Goal: Task Accomplishment & Management: Use online tool/utility

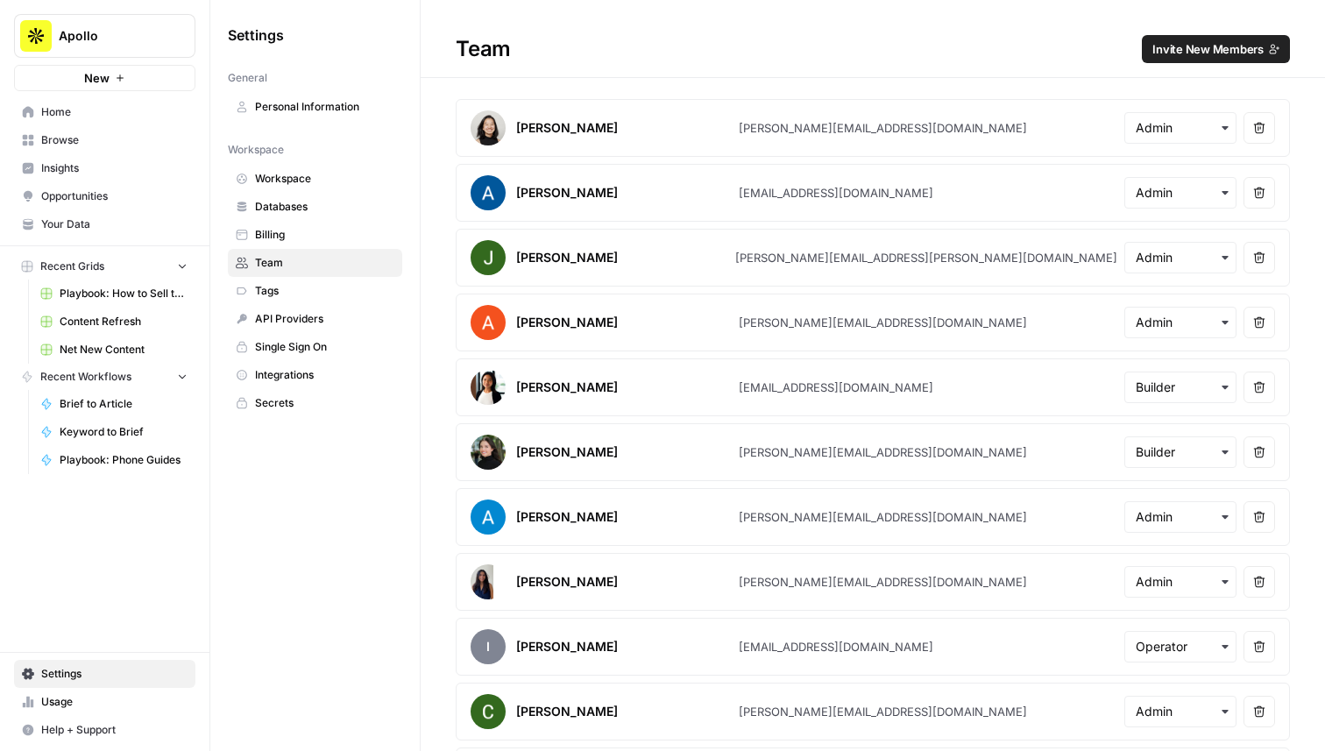
scroll to position [498, 0]
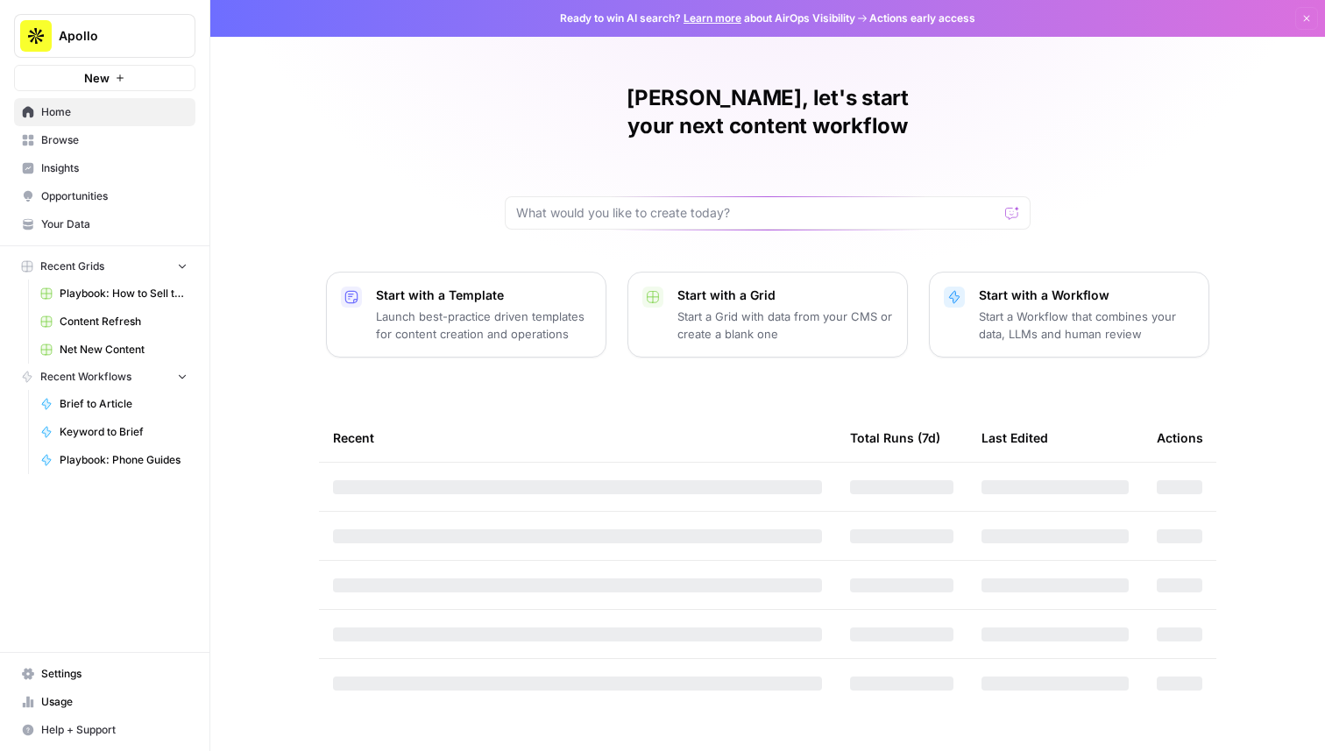
click at [114, 39] on span "Apollo" at bounding box center [112, 36] width 106 height 18
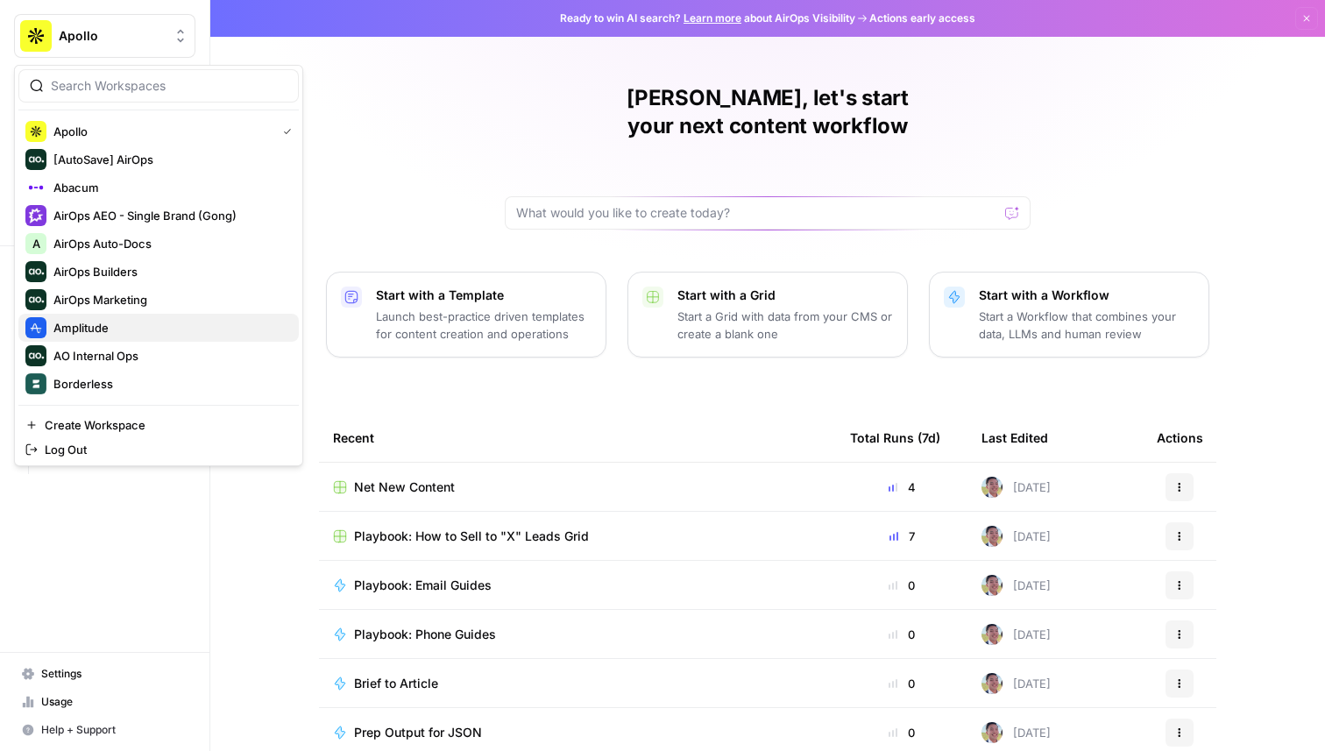
click at [134, 325] on span "Amplitude" at bounding box center [168, 328] width 231 height 18
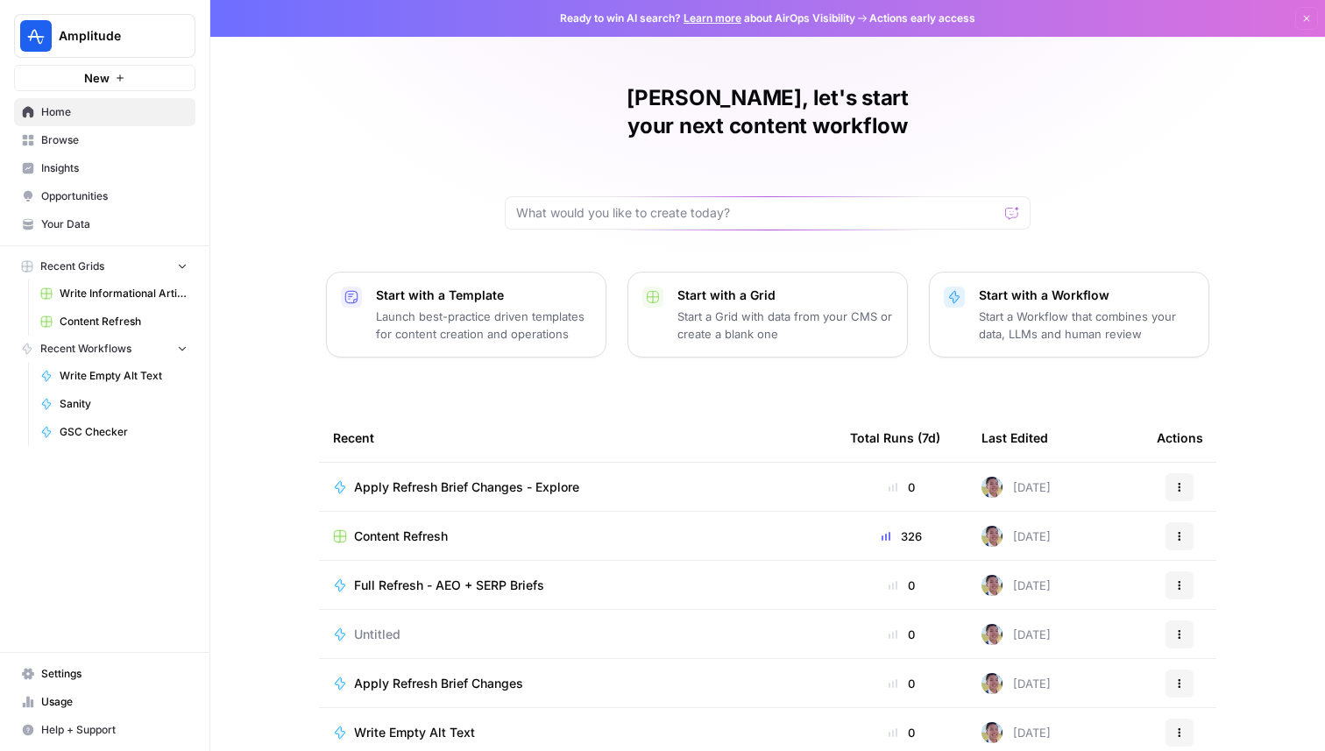
click at [530, 478] on span "Apply Refresh Brief Changes - Explore" at bounding box center [466, 487] width 225 height 18
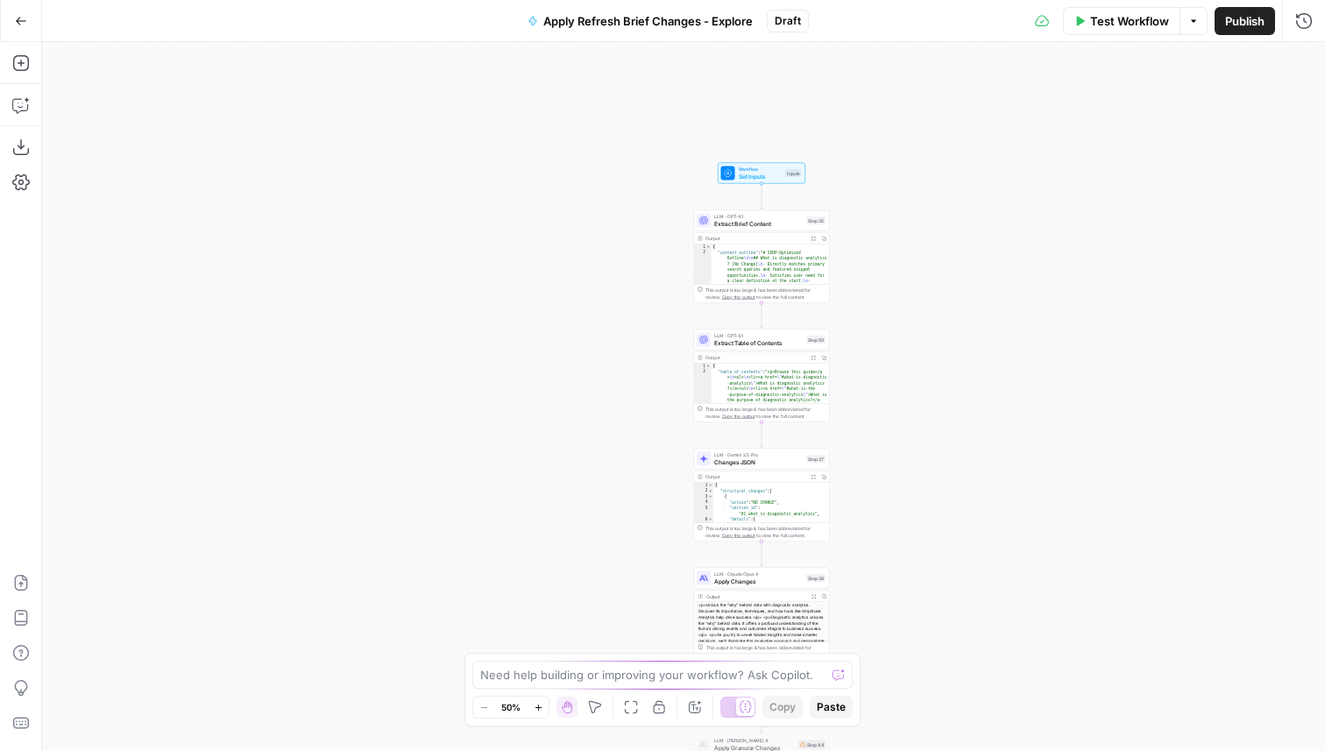
click at [791, 344] on span "Extract Table of Contents" at bounding box center [758, 342] width 88 height 9
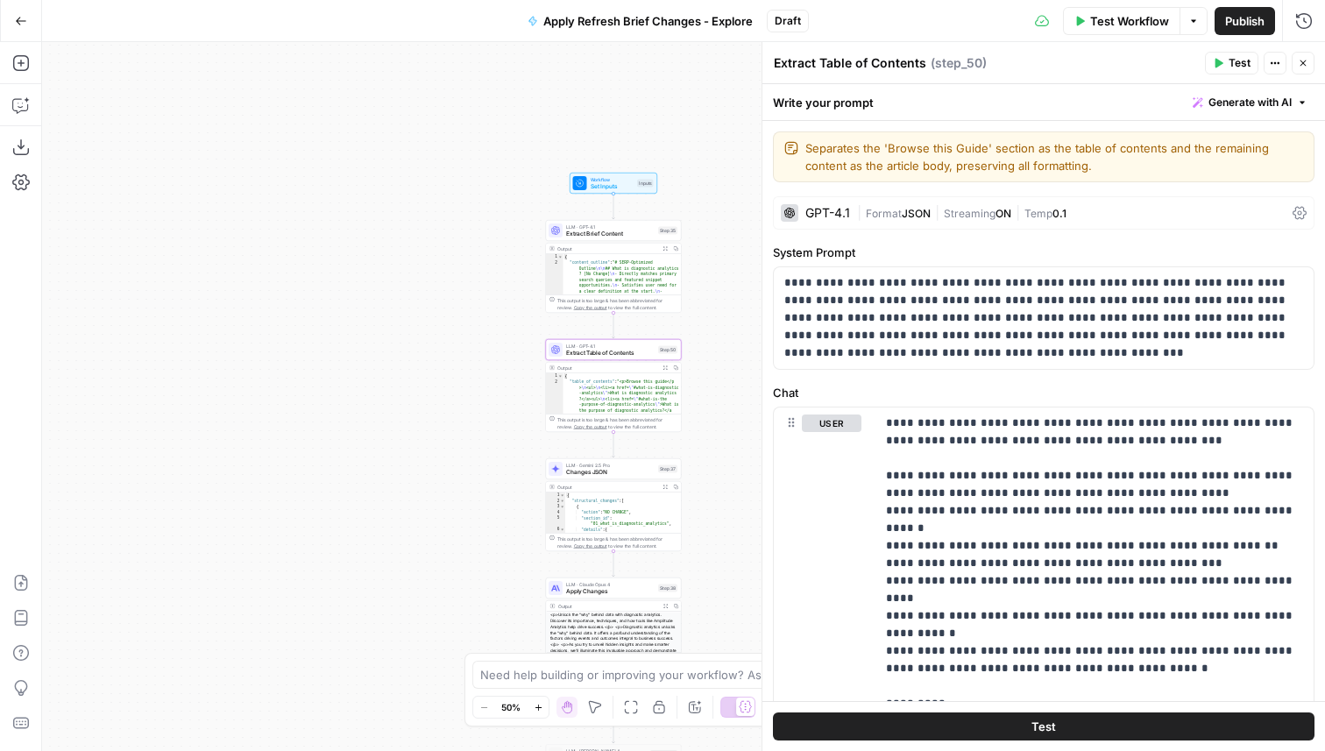
click at [666, 369] on icon "button" at bounding box center [665, 367] width 4 height 4
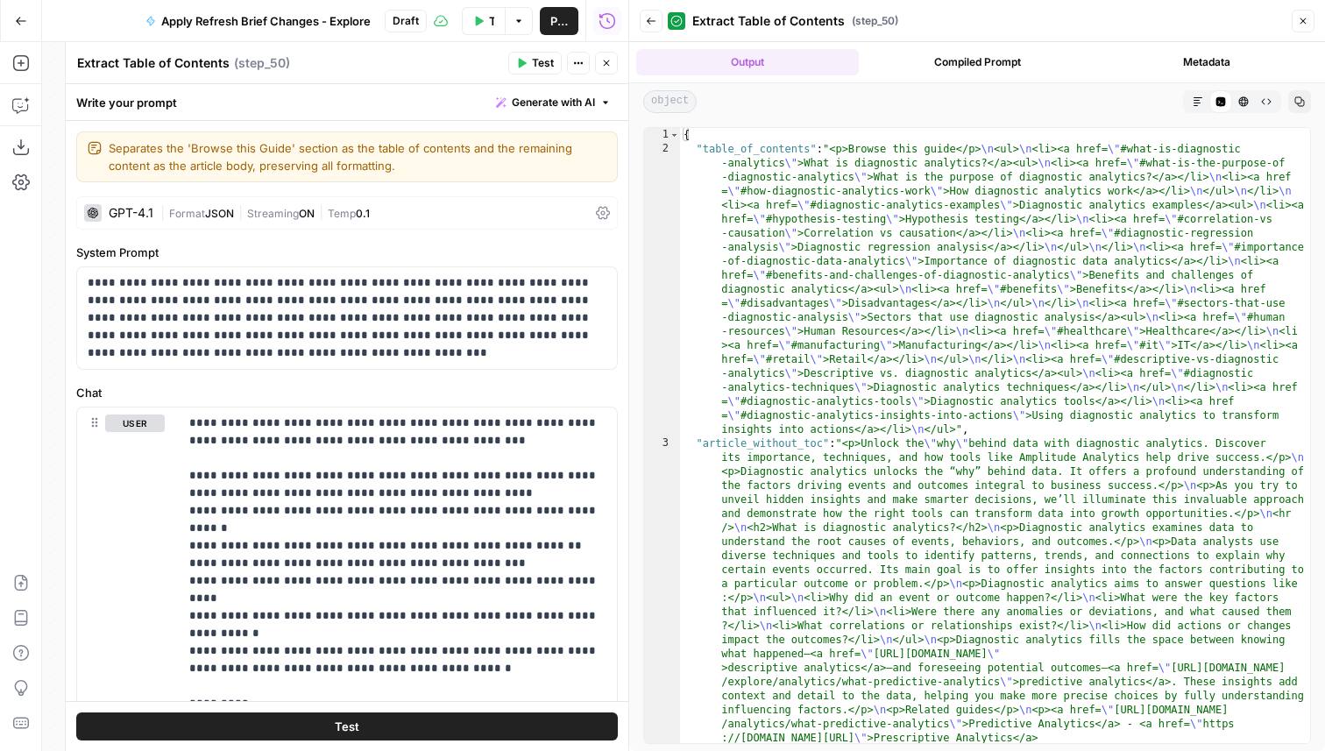
click at [612, 66] on button "Close" at bounding box center [606, 63] width 23 height 23
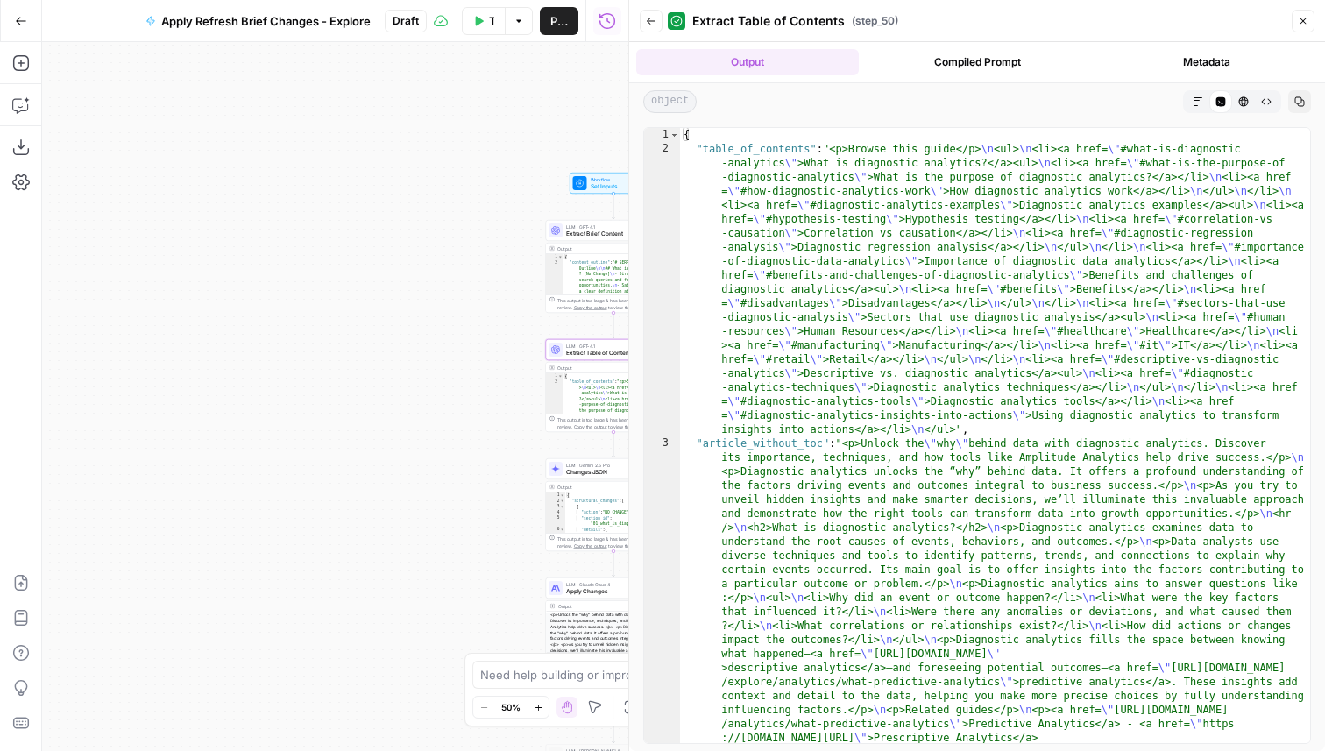
click at [577, 470] on span "Changes JSON" at bounding box center [610, 472] width 88 height 9
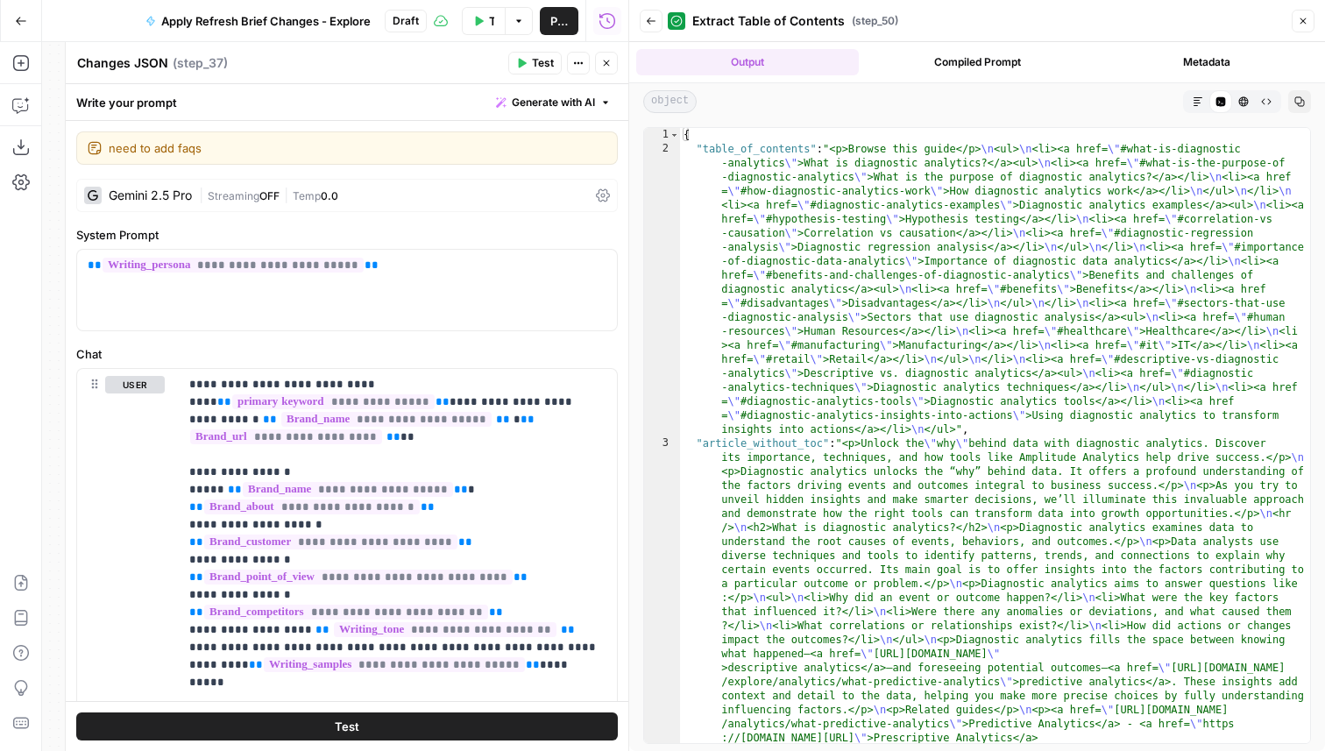
click at [612, 72] on button "Close" at bounding box center [606, 63] width 23 height 23
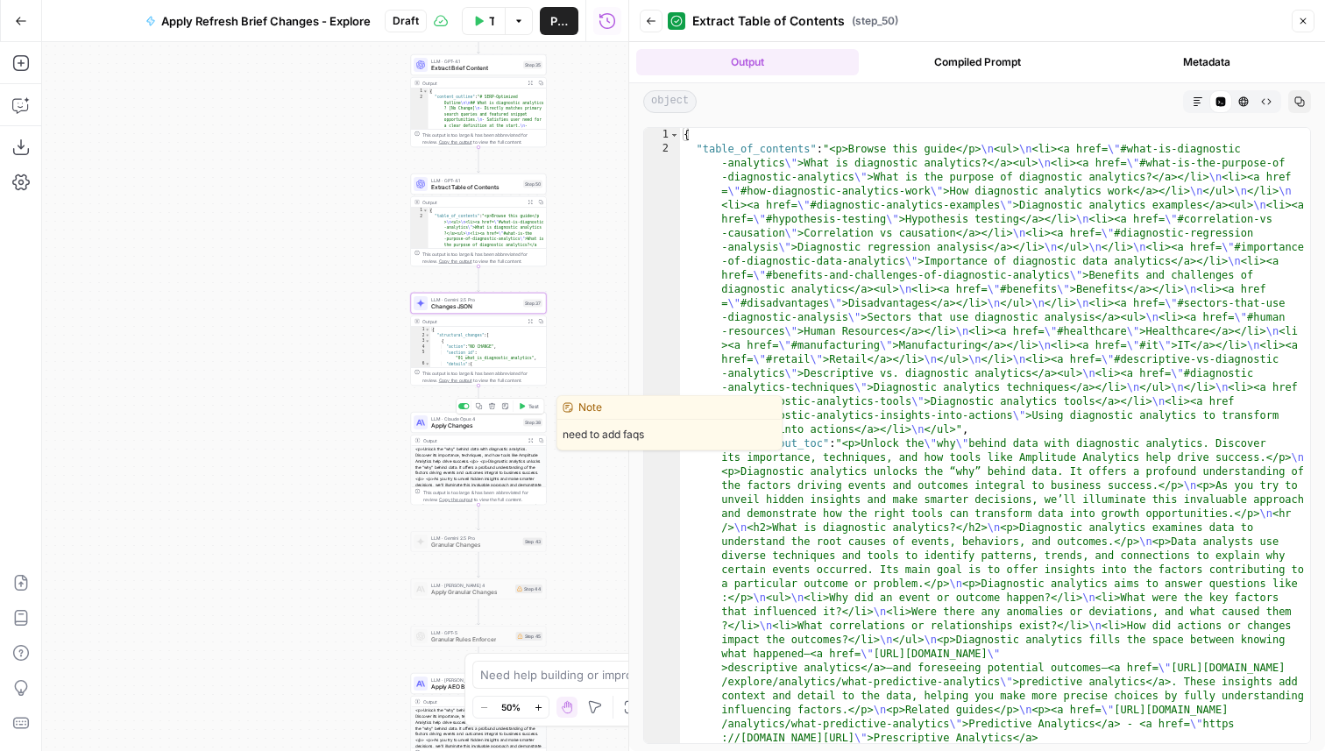
click at [506, 427] on span "Apply Changes" at bounding box center [475, 425] width 88 height 9
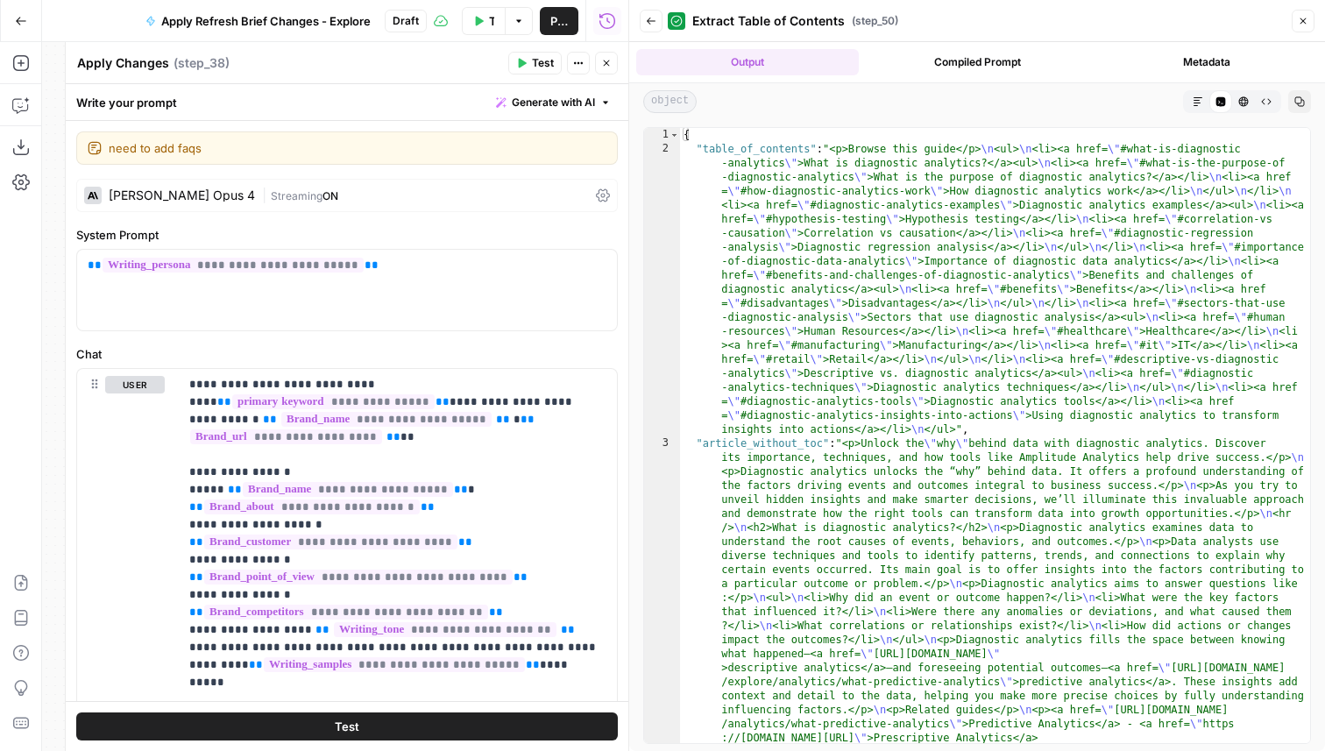
click at [608, 76] on header "Apply Changes Apply Changes ( step_38 ) Test Actions Close" at bounding box center [347, 63] width 562 height 42
click at [609, 65] on icon "button" at bounding box center [606, 63] width 11 height 11
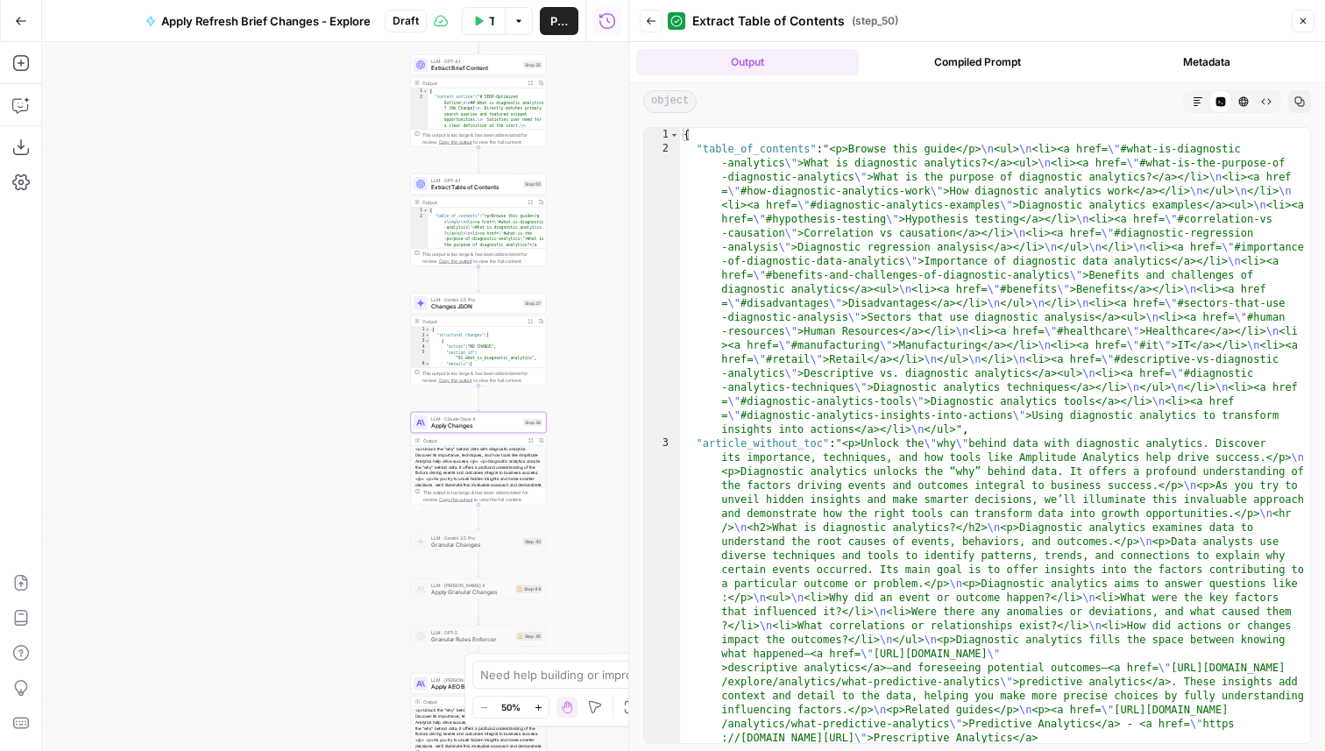
click at [529, 441] on icon "button" at bounding box center [530, 440] width 4 height 4
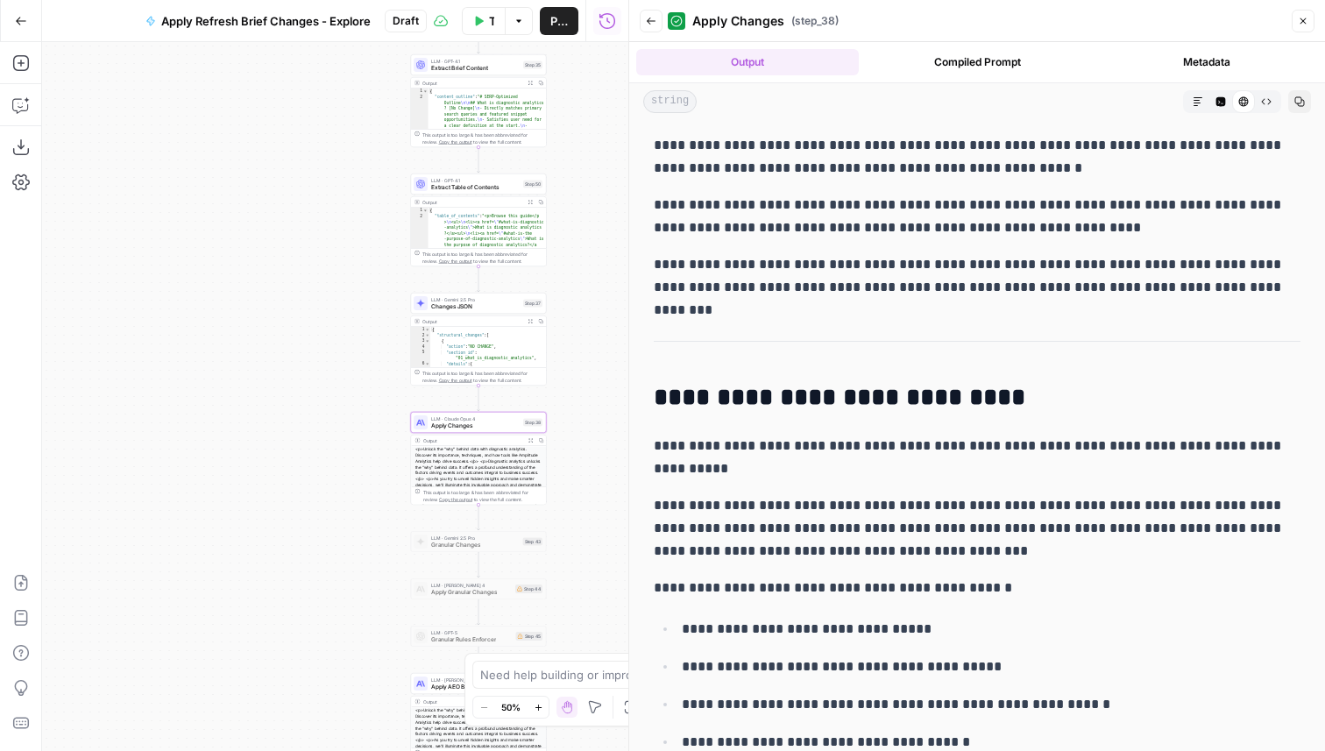
click at [1232, 105] on div "HTML Viewer" at bounding box center [1243, 101] width 23 height 23
click at [1216, 103] on icon "button" at bounding box center [1221, 102] width 10 height 10
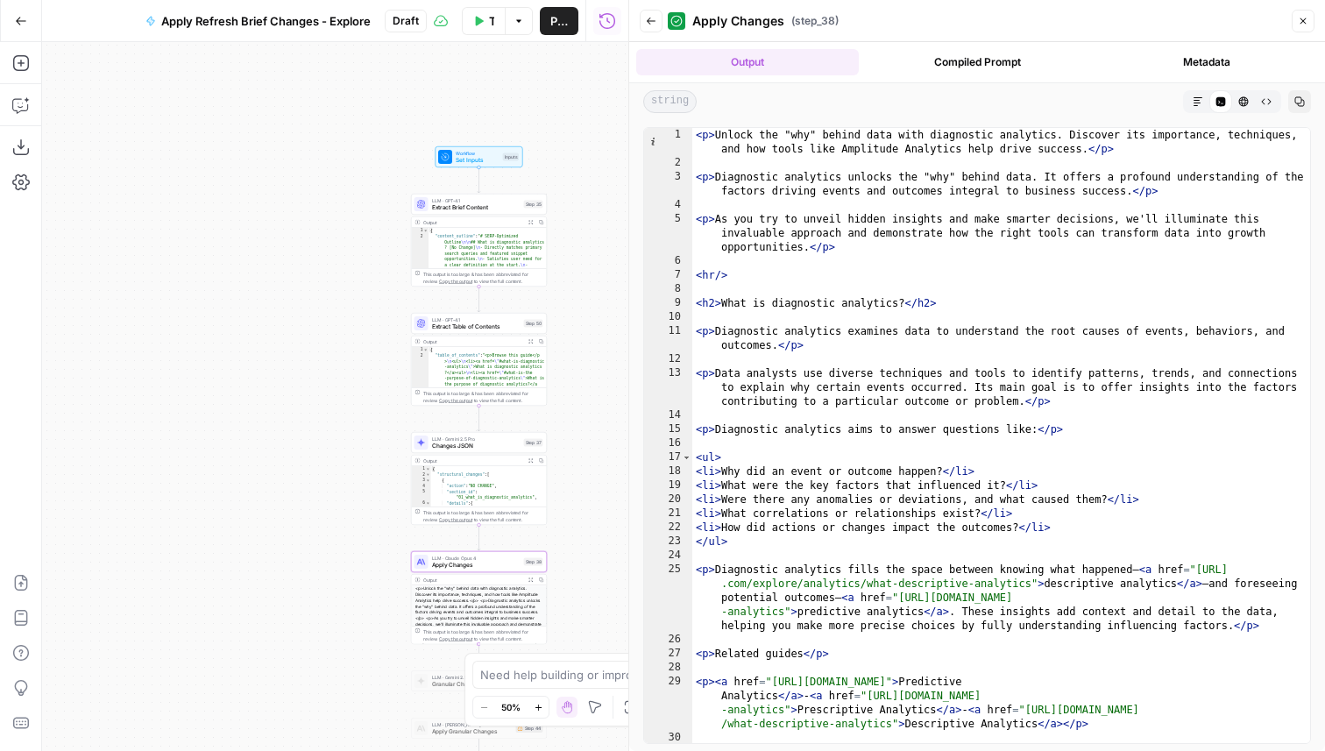
click at [506, 332] on div "LLM · GPT-4.1 Extract Table of Contents Step 50 Copy step Delete step Edit Note…" at bounding box center [479, 323] width 136 height 21
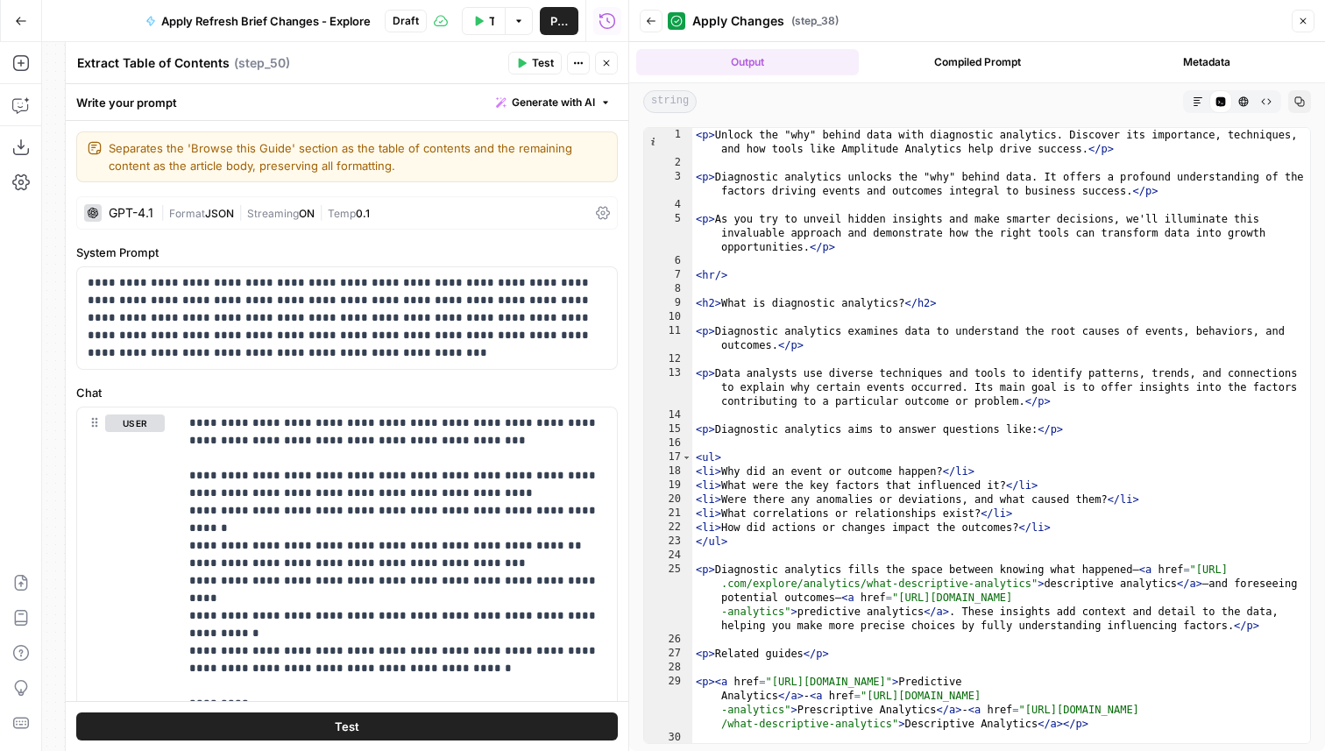
click at [607, 67] on icon "button" at bounding box center [606, 63] width 11 height 11
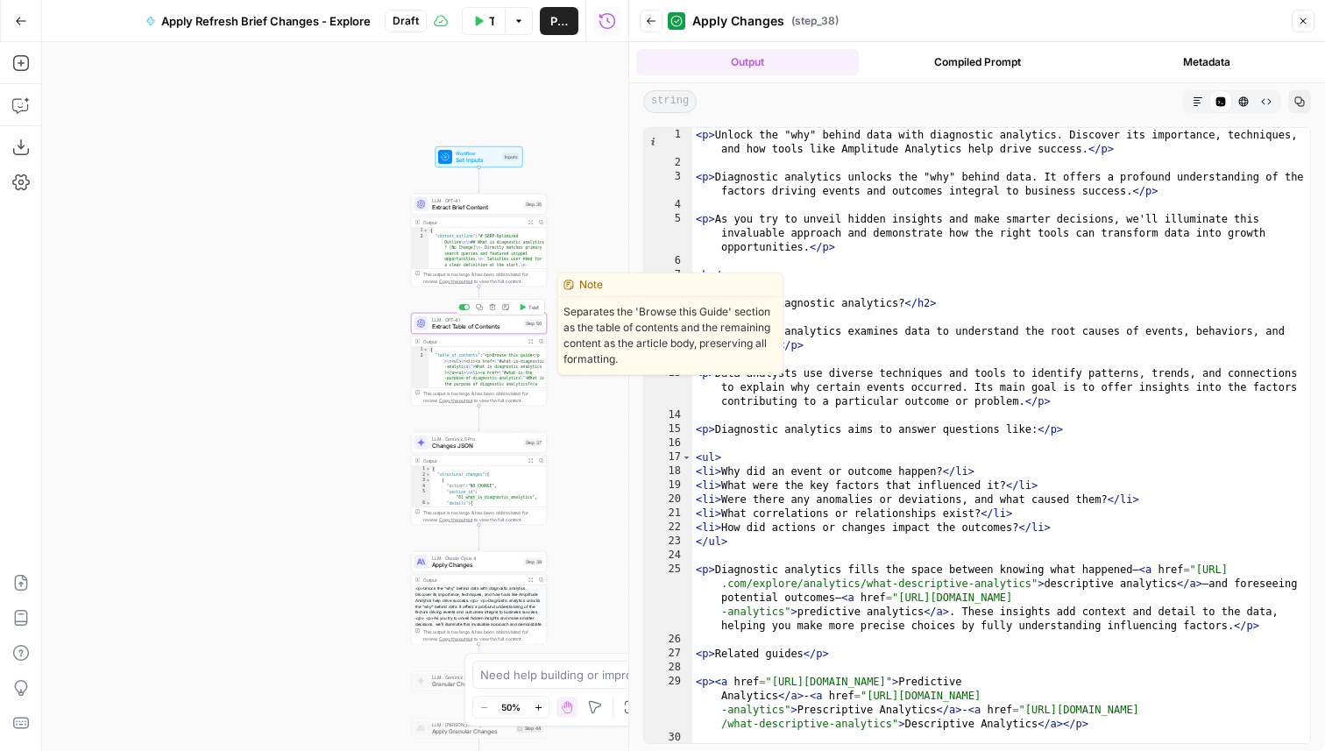
click at [498, 320] on span "LLM · GPT-4.1" at bounding box center [476, 319] width 88 height 7
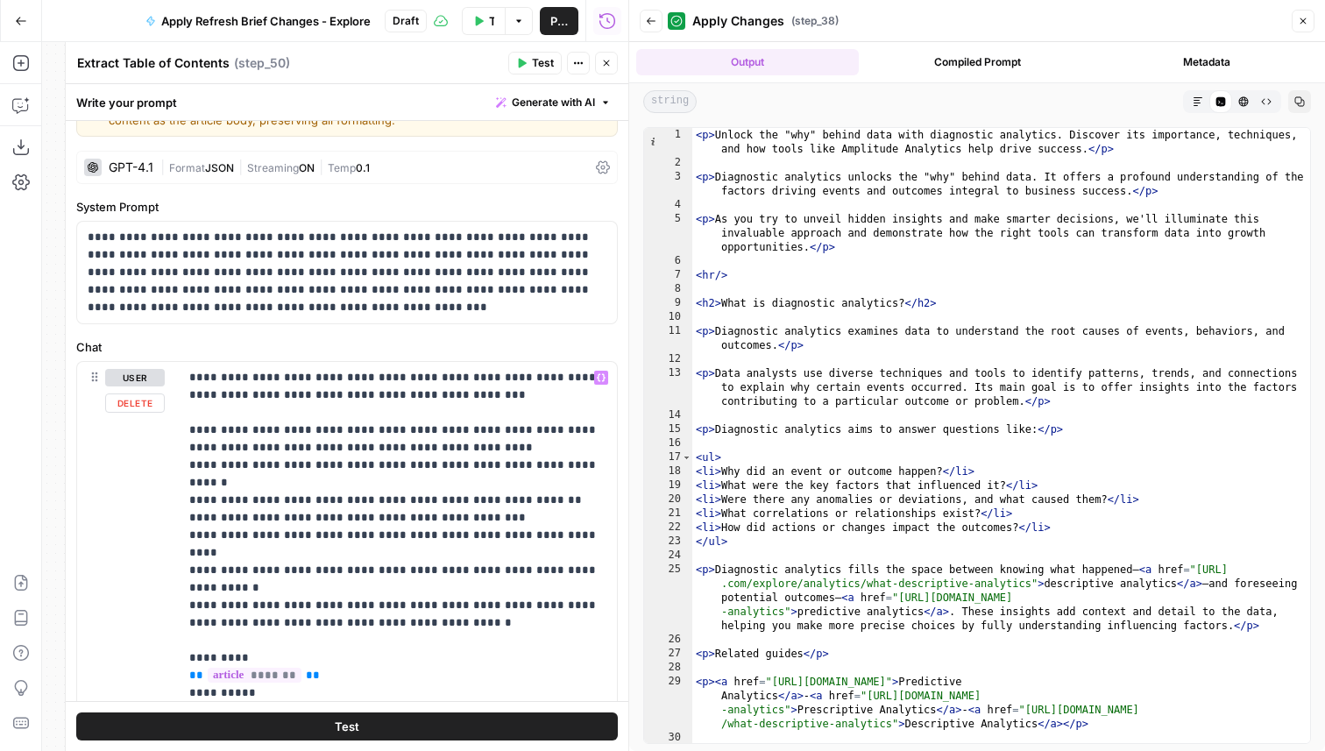
scroll to position [60, 0]
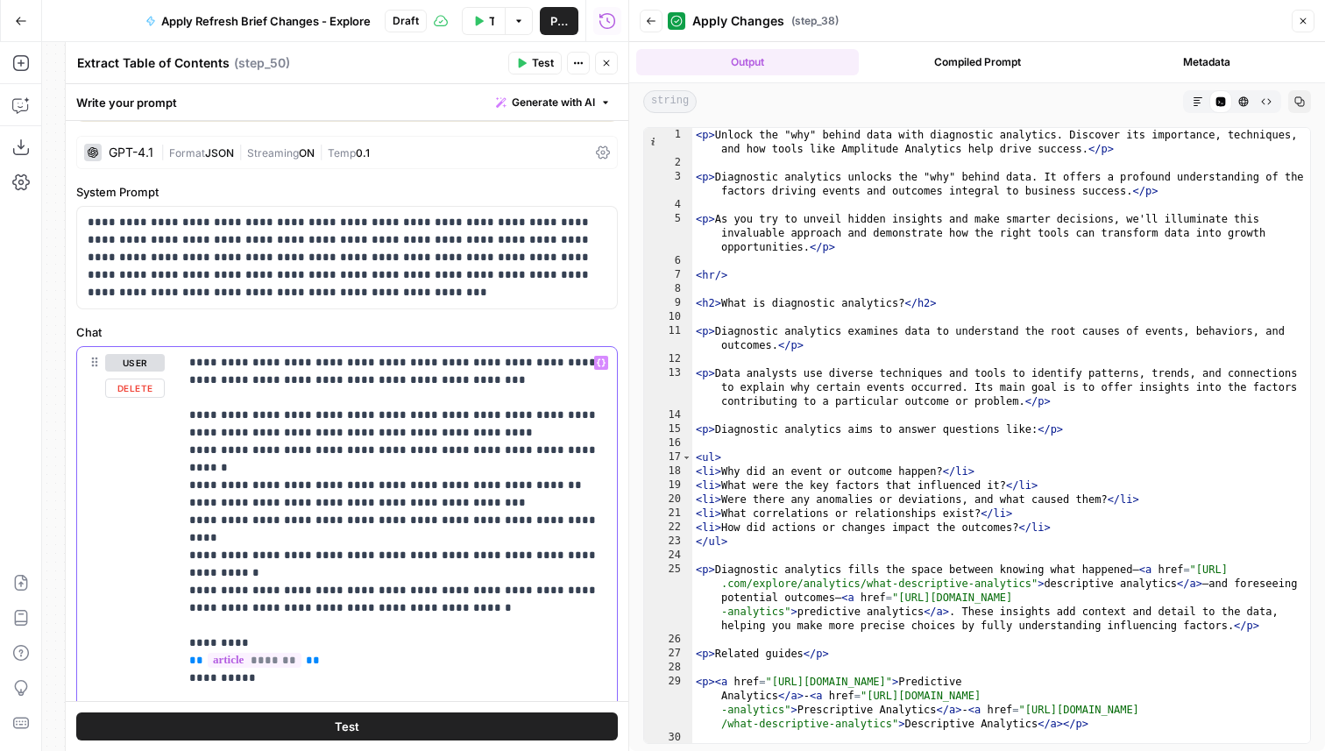
click at [426, 555] on p "**********" at bounding box center [397, 608] width 417 height 508
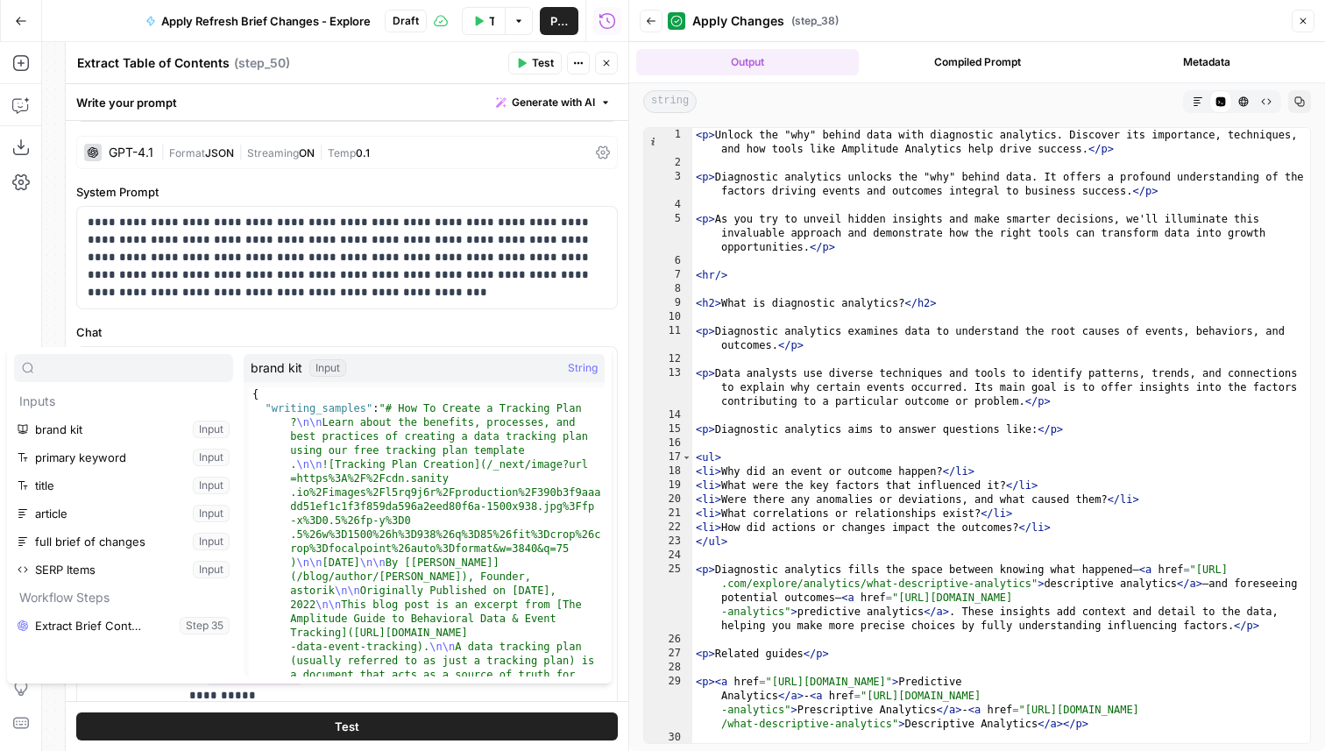
type input "t"
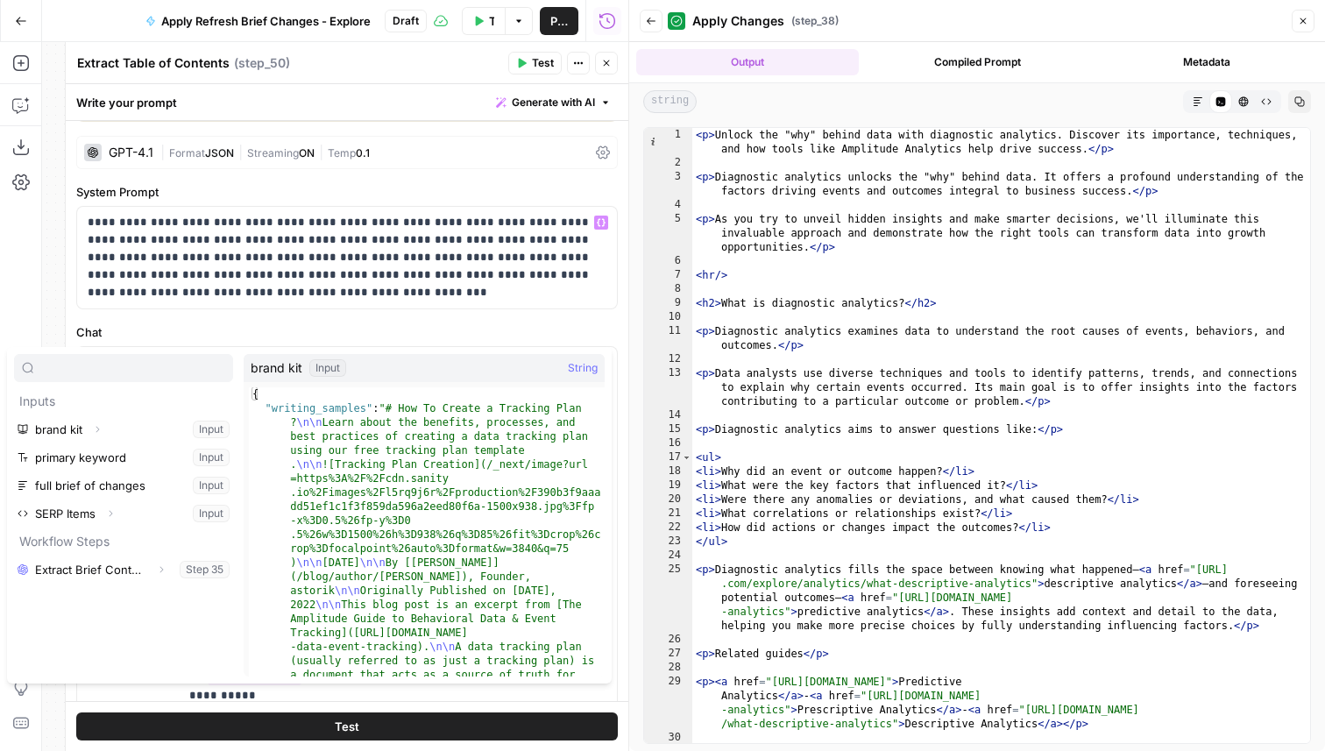
click at [317, 329] on label "Chat" at bounding box center [346, 332] width 541 height 18
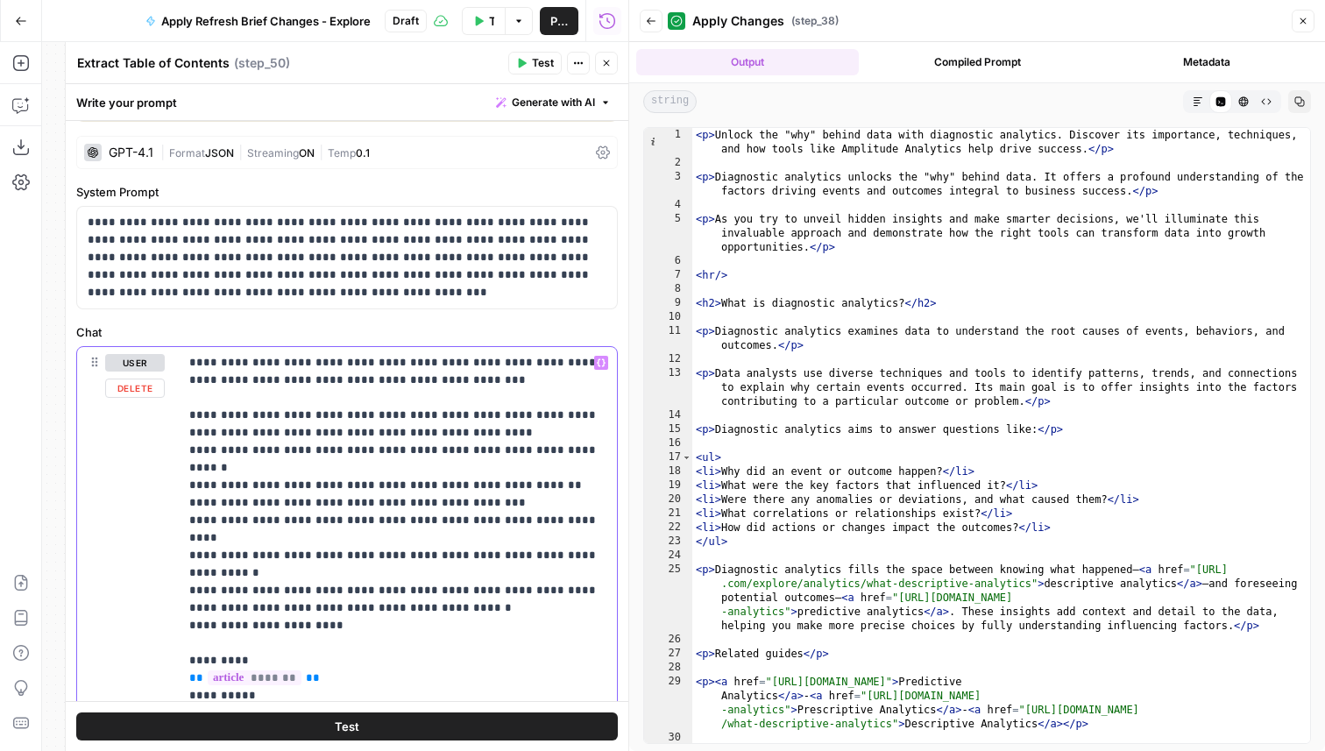
click at [349, 569] on p "**********" at bounding box center [397, 617] width 417 height 526
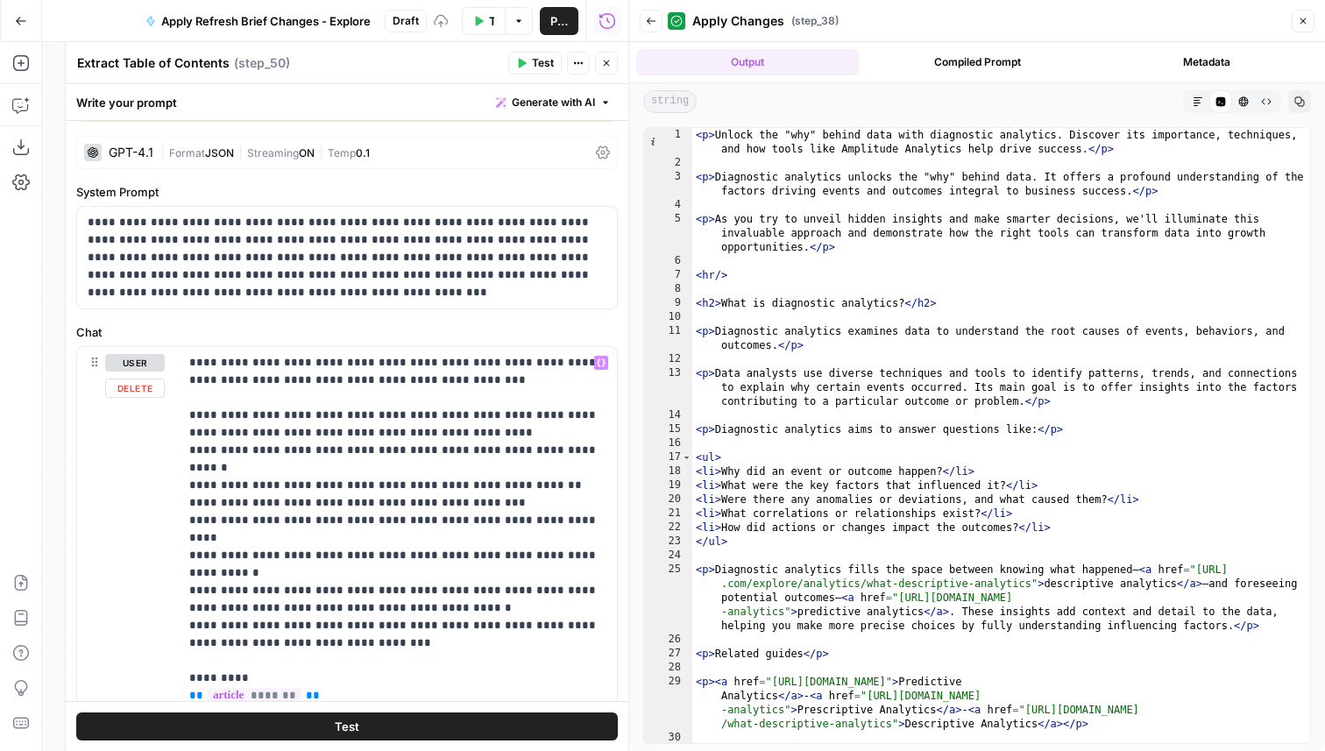
click at [392, 731] on button "Test" at bounding box center [346, 726] width 541 height 28
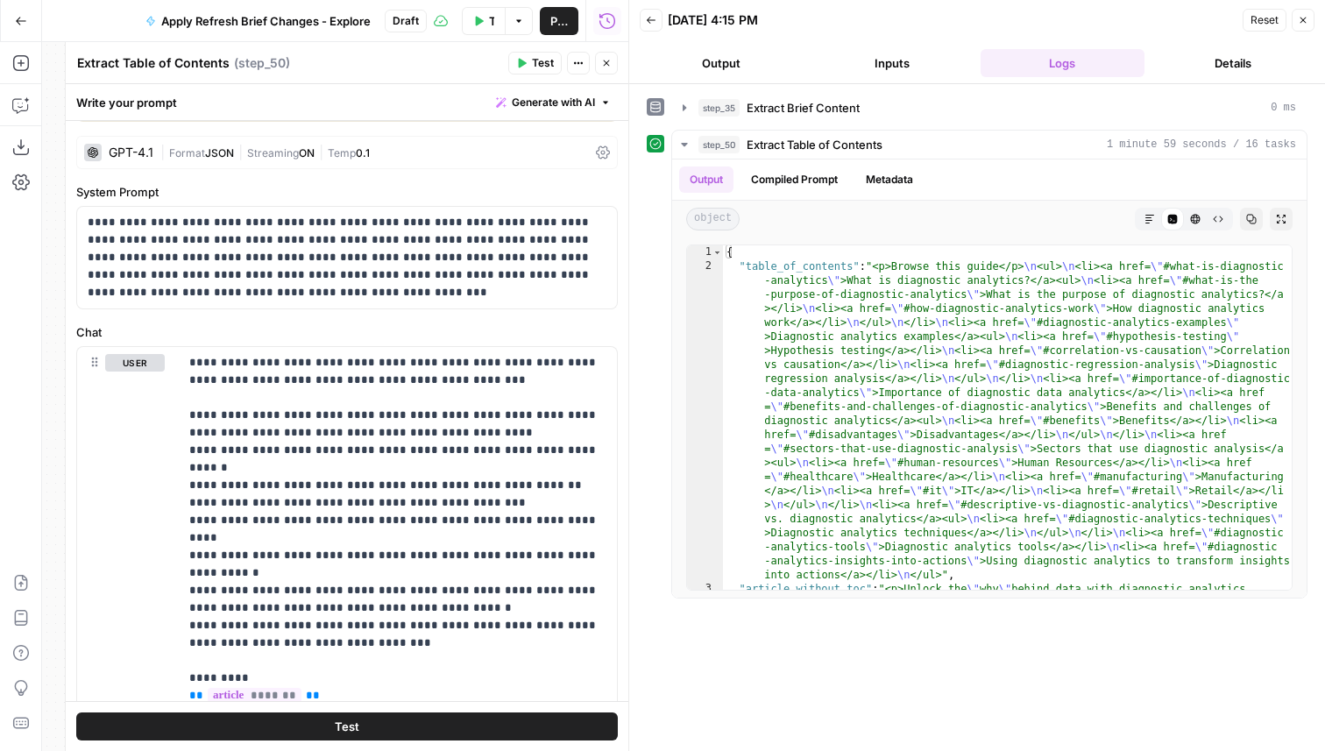
click at [606, 58] on icon "button" at bounding box center [606, 63] width 11 height 11
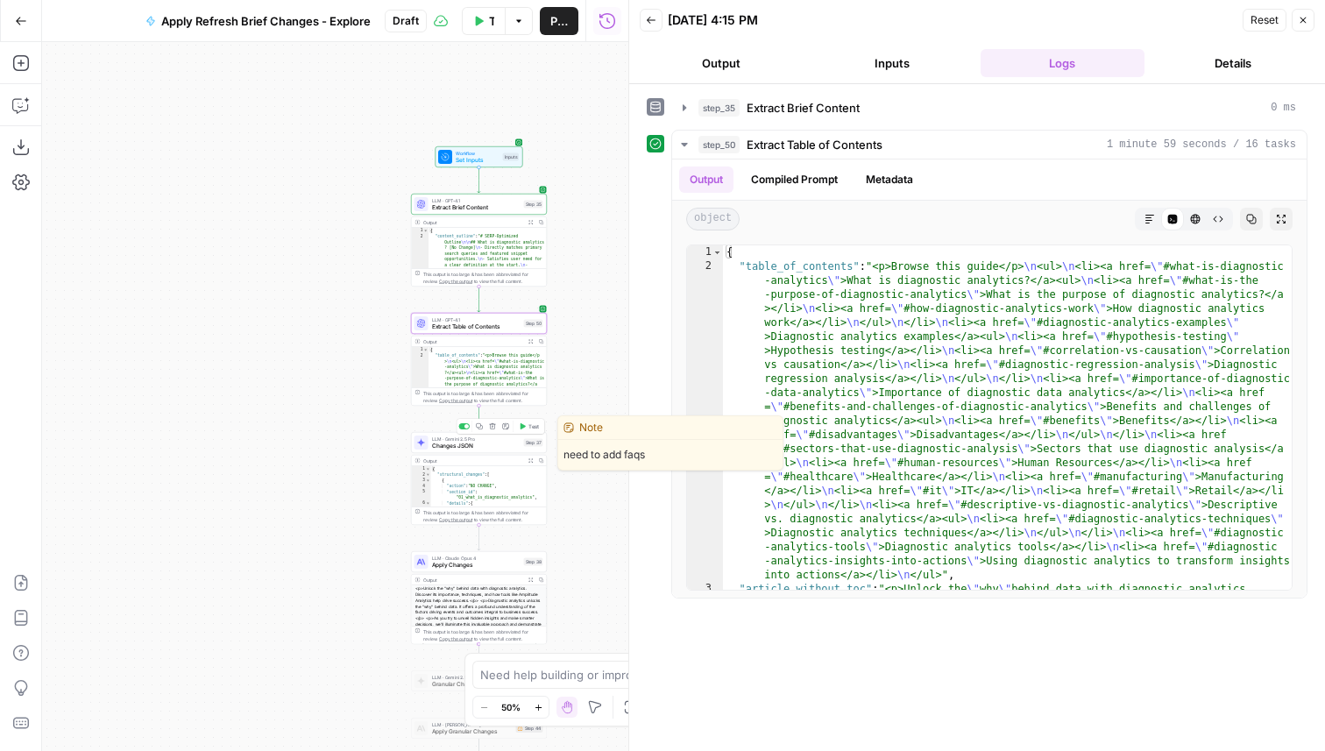
click at [536, 426] on span "Test" at bounding box center [533, 426] width 11 height 8
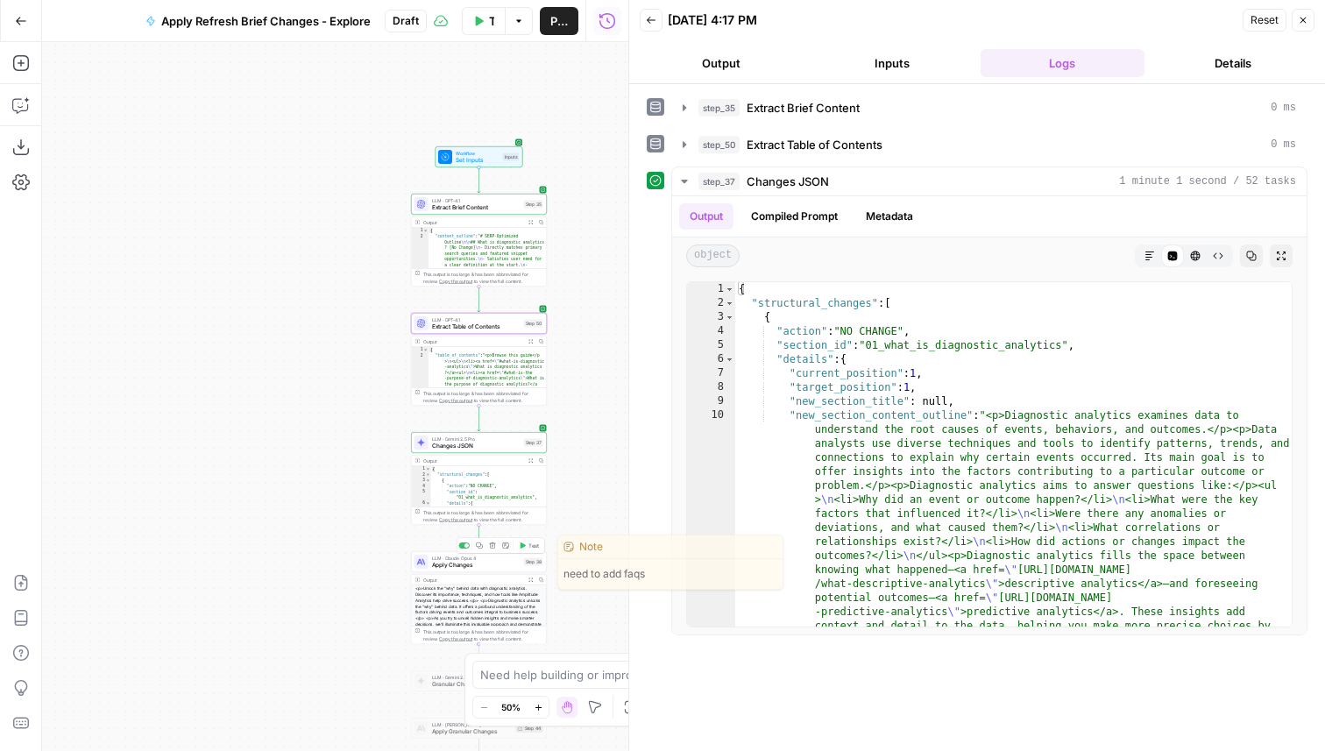
click at [531, 546] on span "Test" at bounding box center [533, 545] width 11 height 8
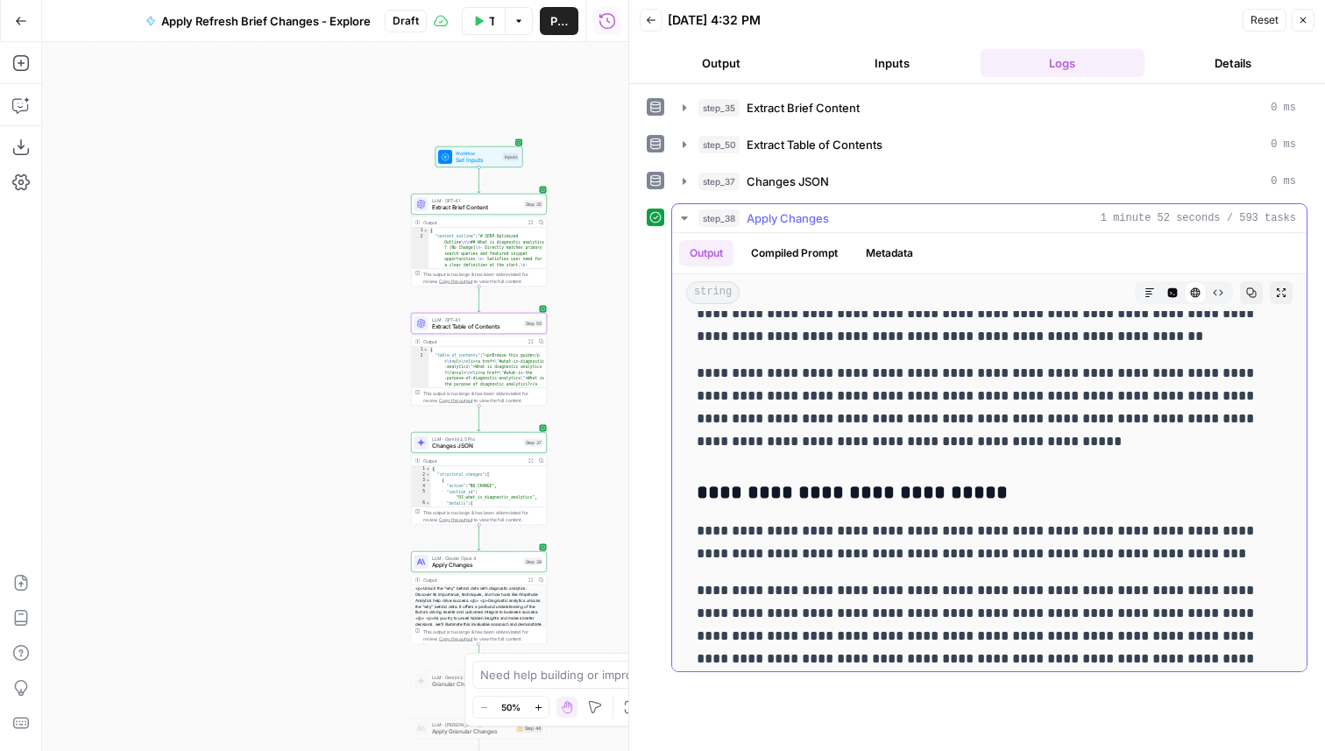
scroll to position [4028, 0]
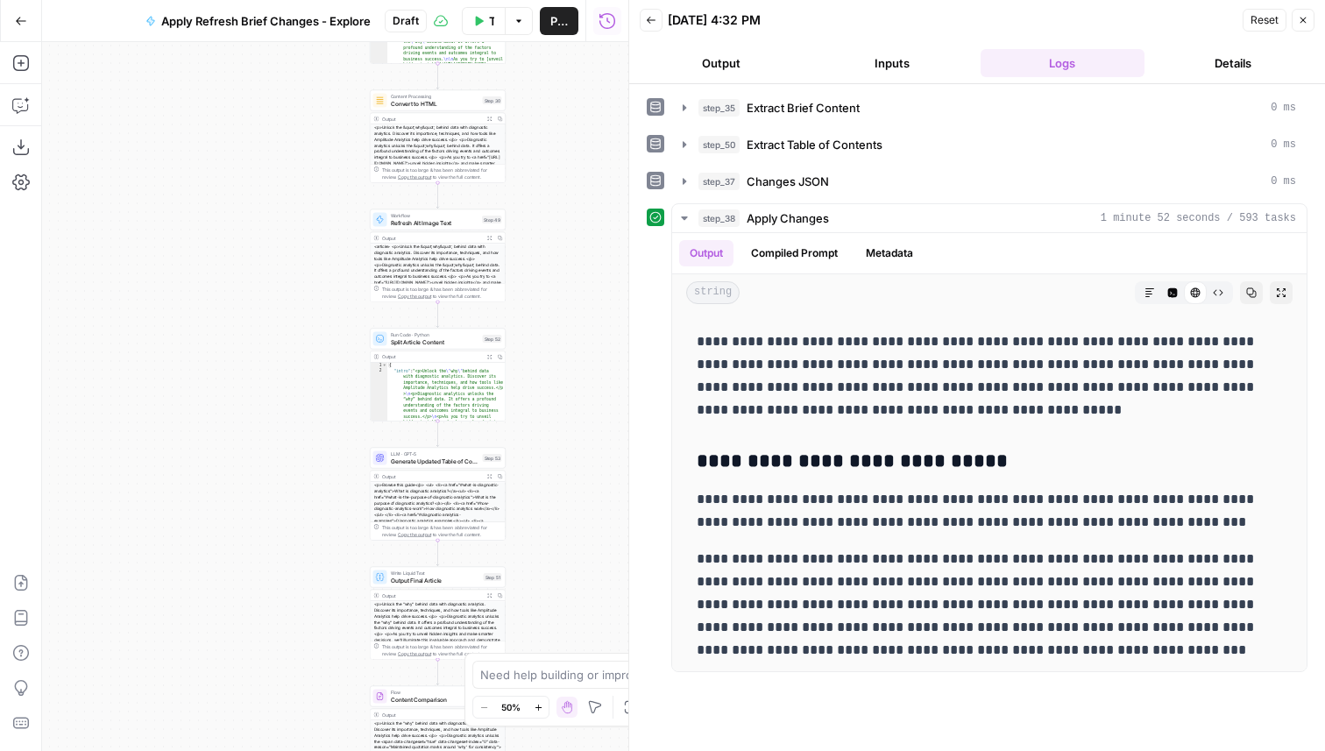
click at [541, 21] on button "Publish" at bounding box center [559, 21] width 39 height 28
click at [25, 25] on icon "button" at bounding box center [21, 21] width 12 height 12
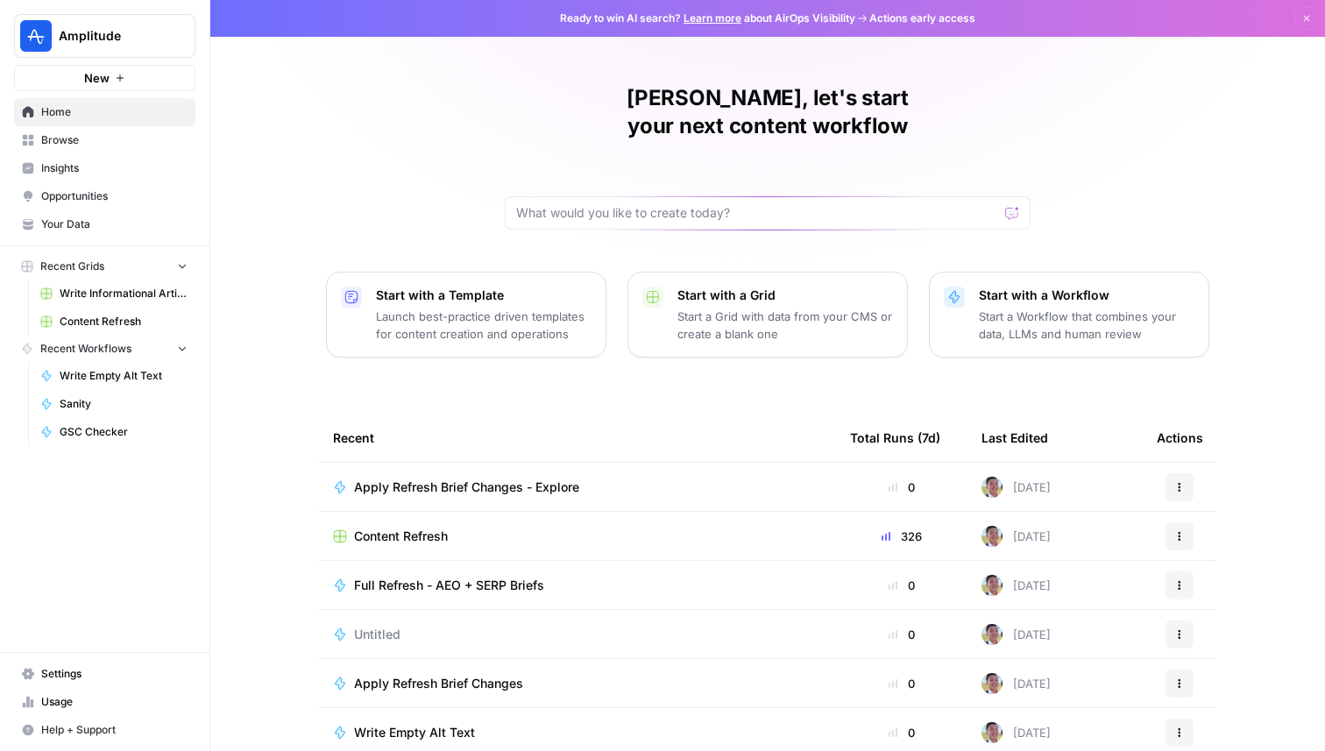
click at [1183, 571] on button "Actions" at bounding box center [1179, 585] width 28 height 28
click at [1107, 475] on span "Duplicate" at bounding box center [1101, 477] width 140 height 18
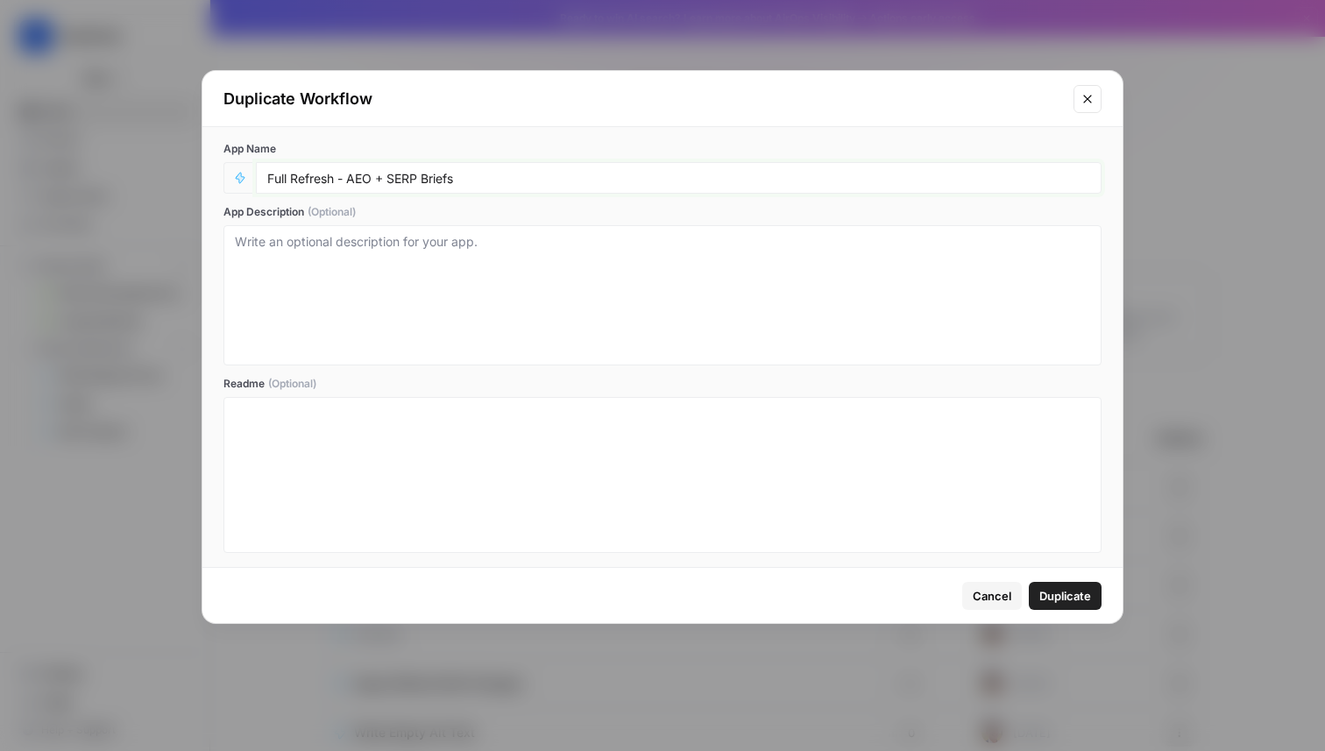
click at [485, 175] on input "Full Refresh - AEO + SERP Briefs" at bounding box center [678, 178] width 823 height 16
type input "Full Refresh - AEO + SERP Briefs - EXPLORE"
click at [1046, 596] on span "Duplicate" at bounding box center [1065, 596] width 52 height 18
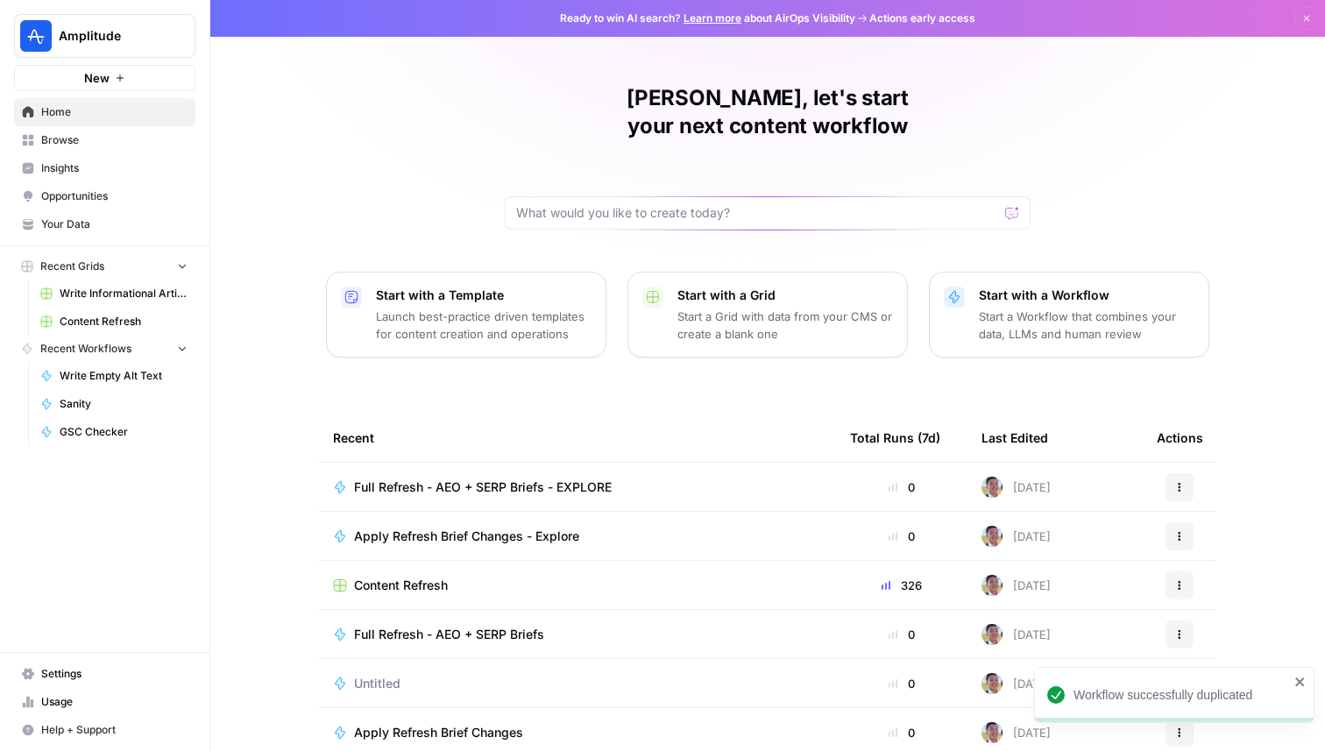
click at [513, 478] on span "Full Refresh - AEO + SERP Briefs - EXPLORE" at bounding box center [483, 487] width 258 height 18
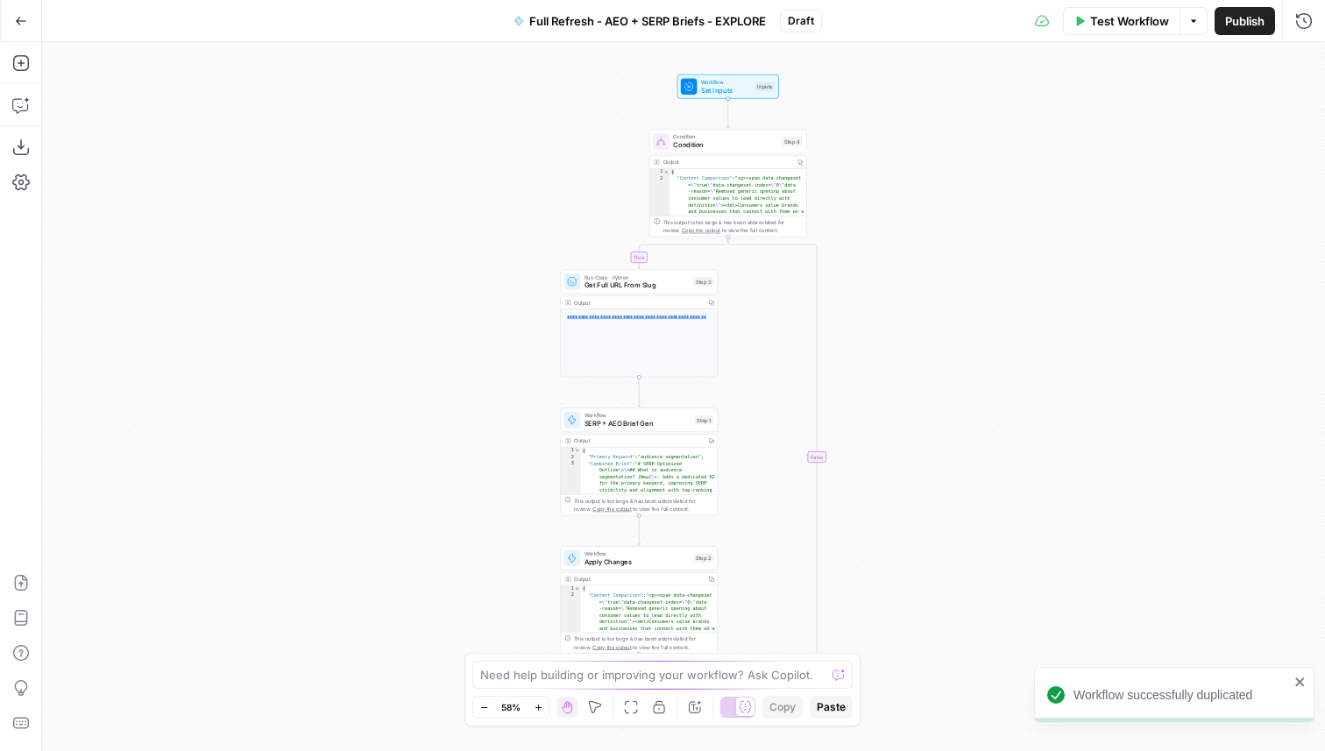
click at [655, 567] on div "Workflow Apply Changes Step 2 Copy step Delete step Add Note Test" at bounding box center [639, 558] width 158 height 25
type input "Apply Refresh Brief Changes"
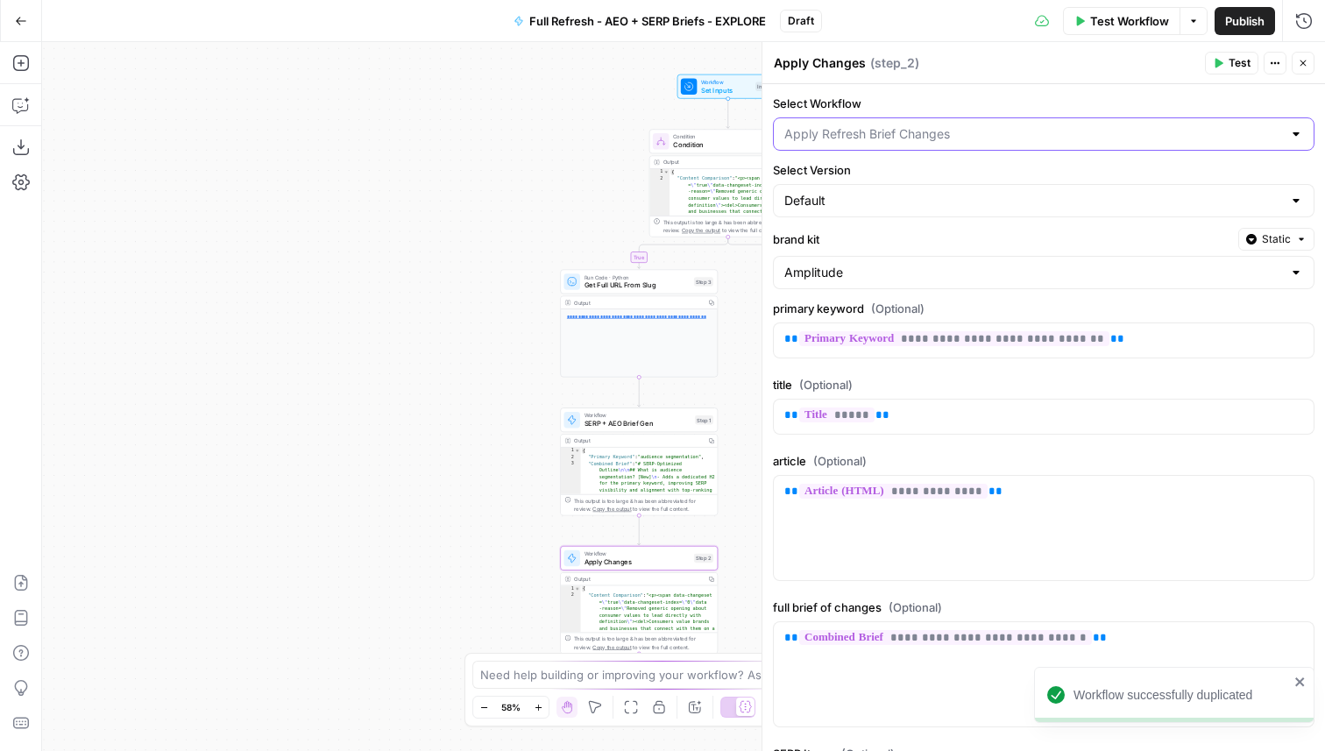
click at [968, 129] on input "Select Workflow" at bounding box center [1033, 134] width 498 height 18
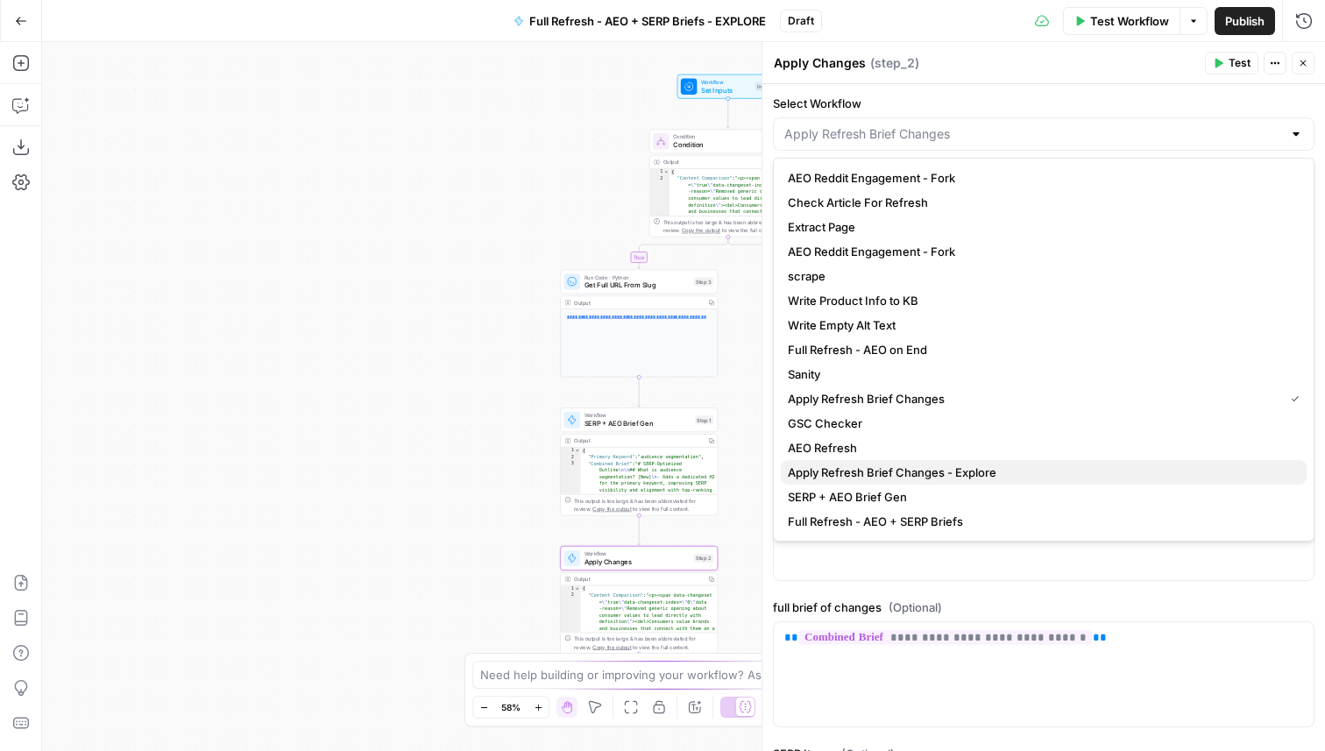
click at [936, 462] on button "Apply Refresh Brief Changes - Explore" at bounding box center [1044, 472] width 526 height 25
type input "Apply Refresh Brief Changes - Explore"
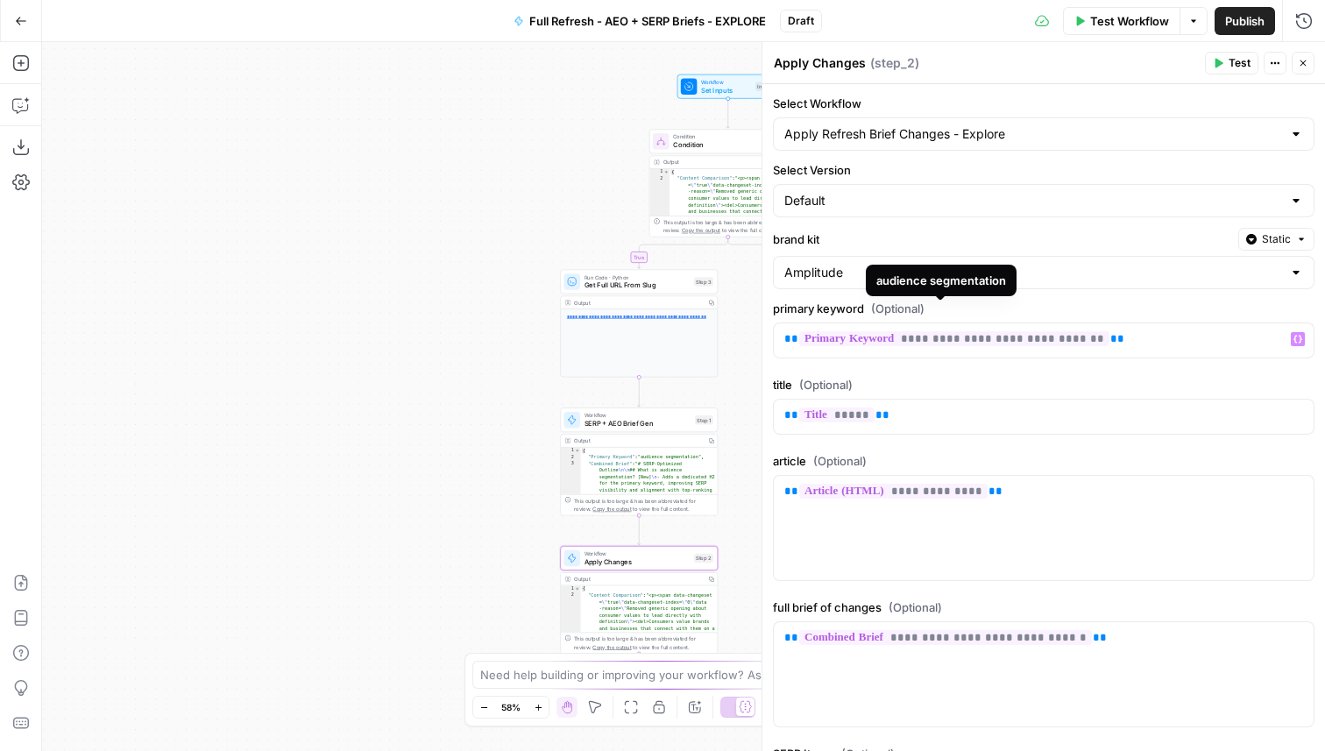
scroll to position [216, 0]
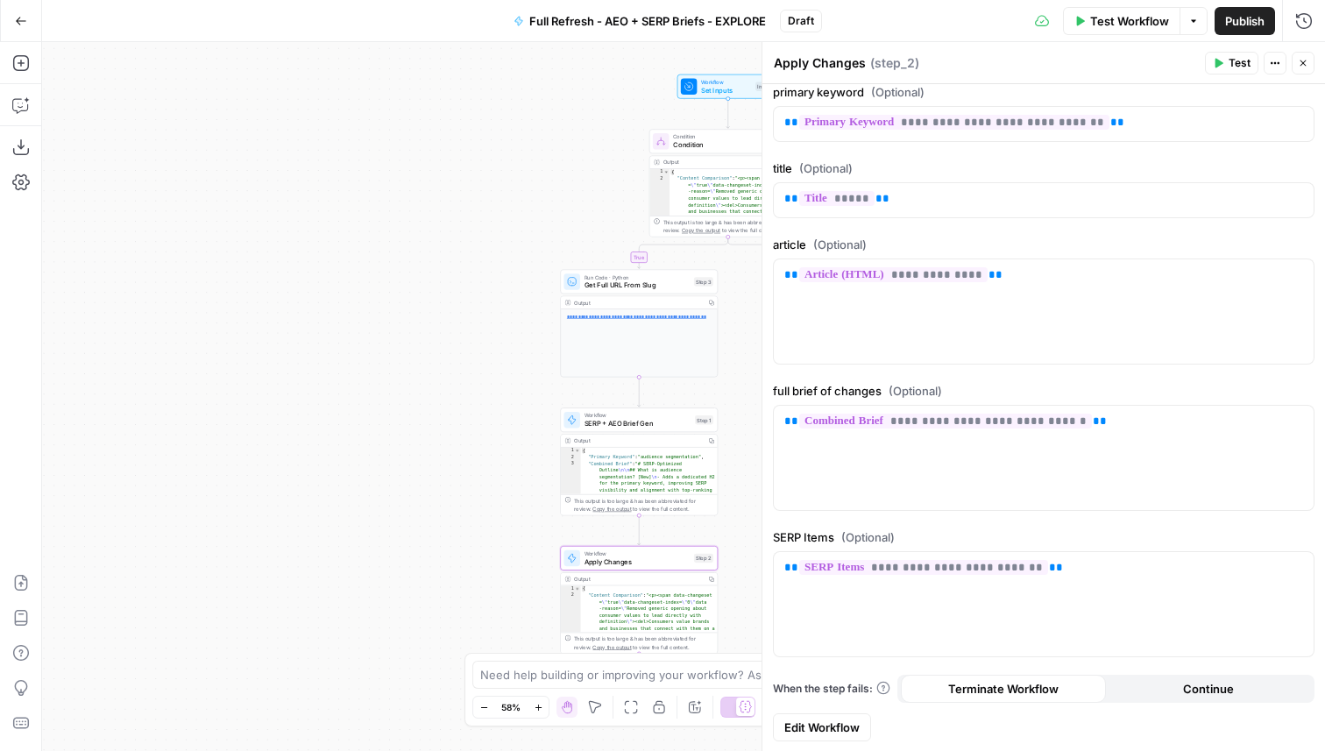
click at [1236, 20] on span "Publish" at bounding box center [1244, 21] width 39 height 18
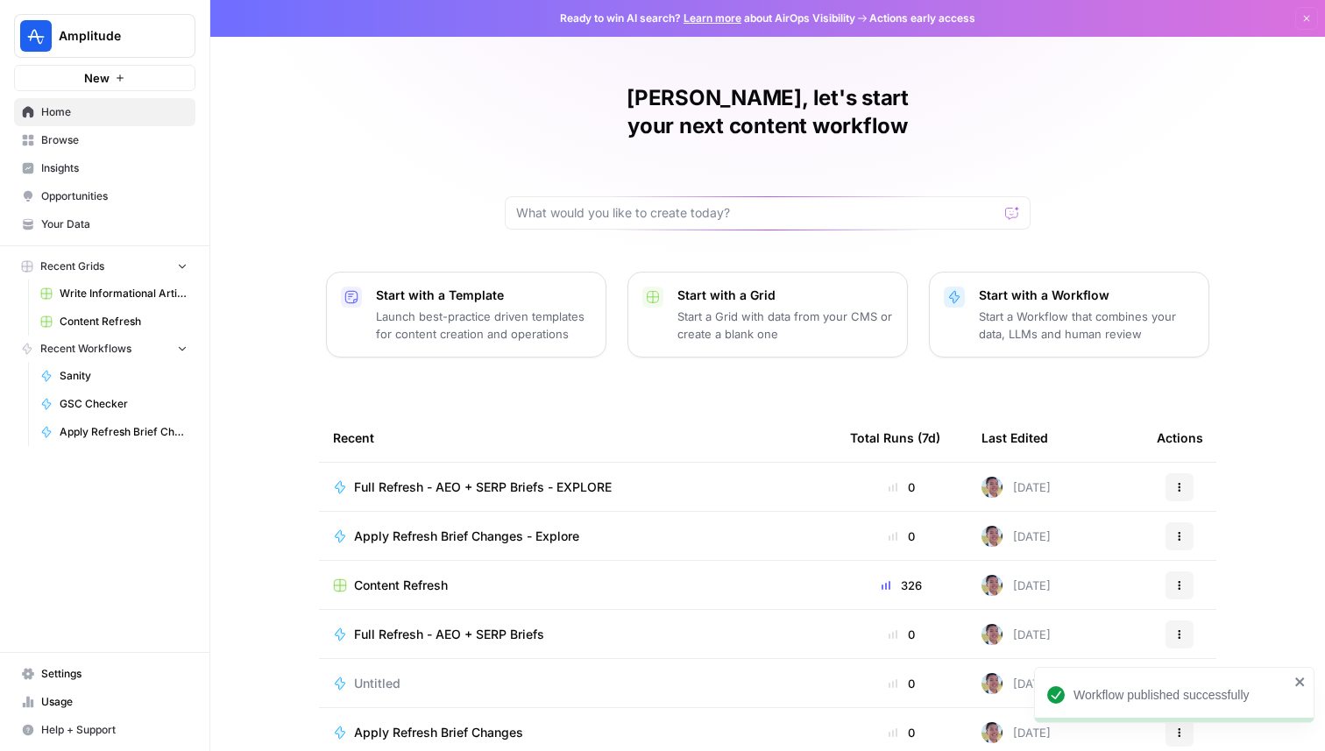
click at [396, 576] on span "Content Refresh" at bounding box center [401, 585] width 94 height 18
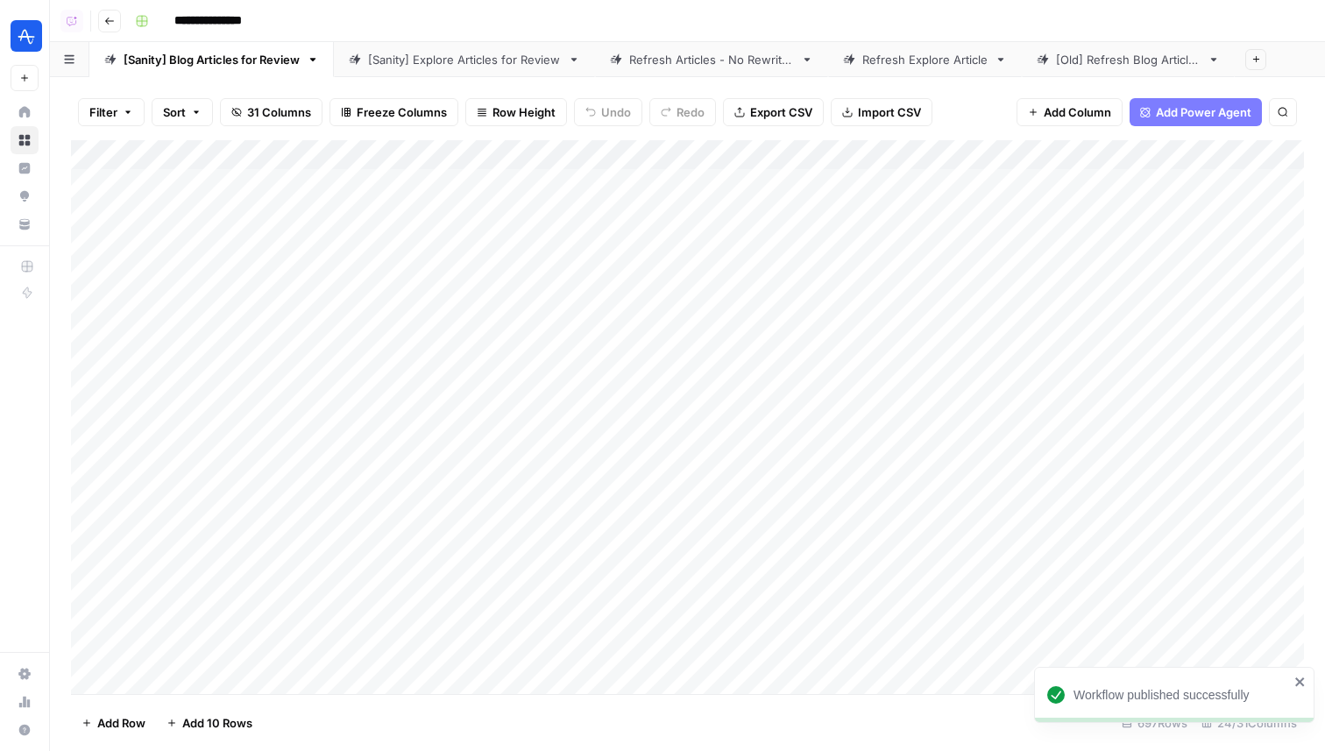
click at [492, 52] on div "[Sanity] Explore Articles for Review" at bounding box center [464, 60] width 193 height 18
click at [990, 157] on div "Add Column" at bounding box center [687, 417] width 1233 height 554
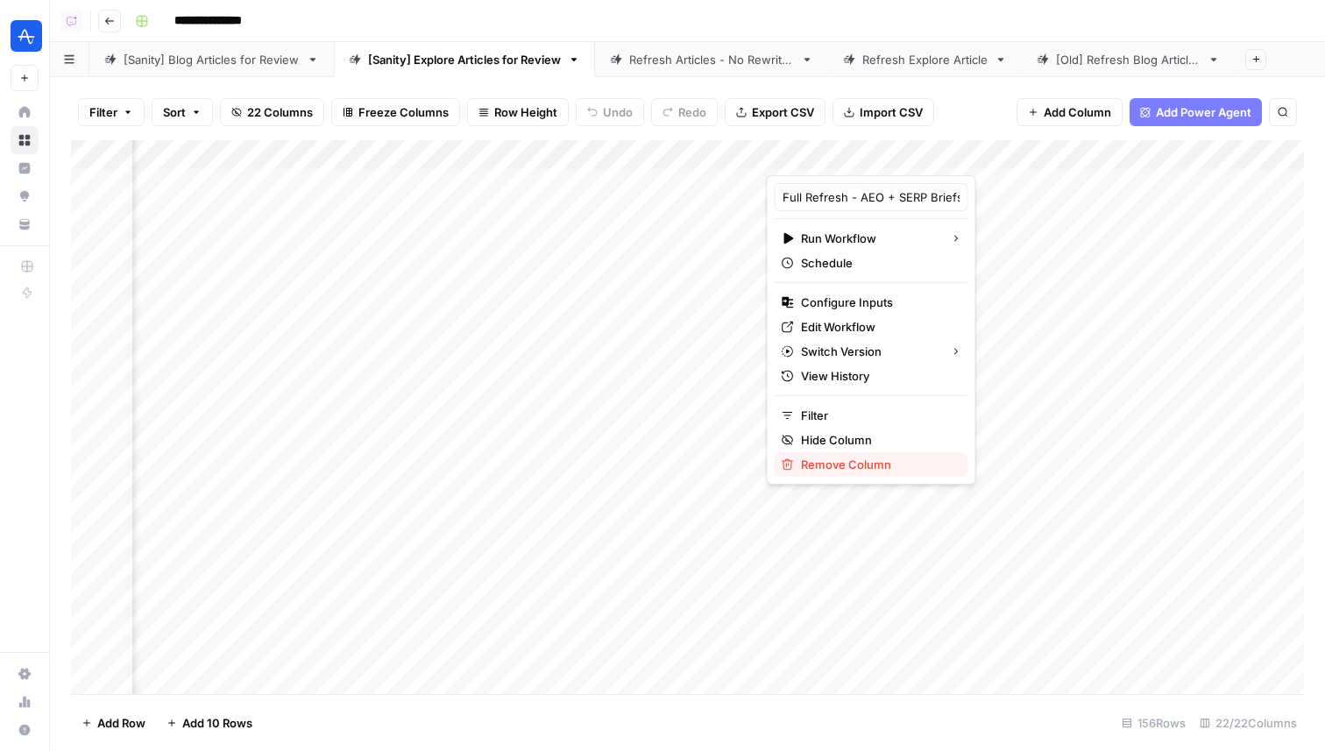
click at [847, 460] on span "Remove Column" at bounding box center [877, 465] width 153 height 18
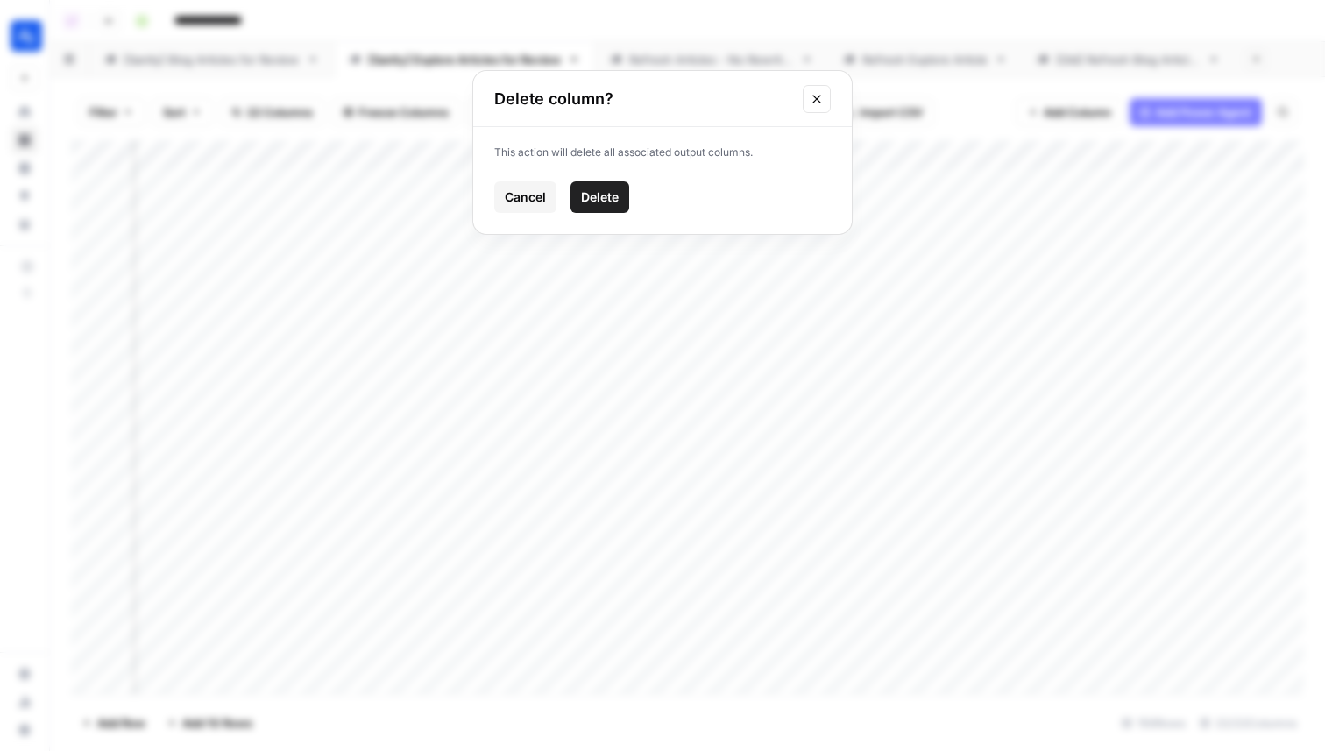
click at [605, 186] on button "Delete" at bounding box center [599, 197] width 59 height 32
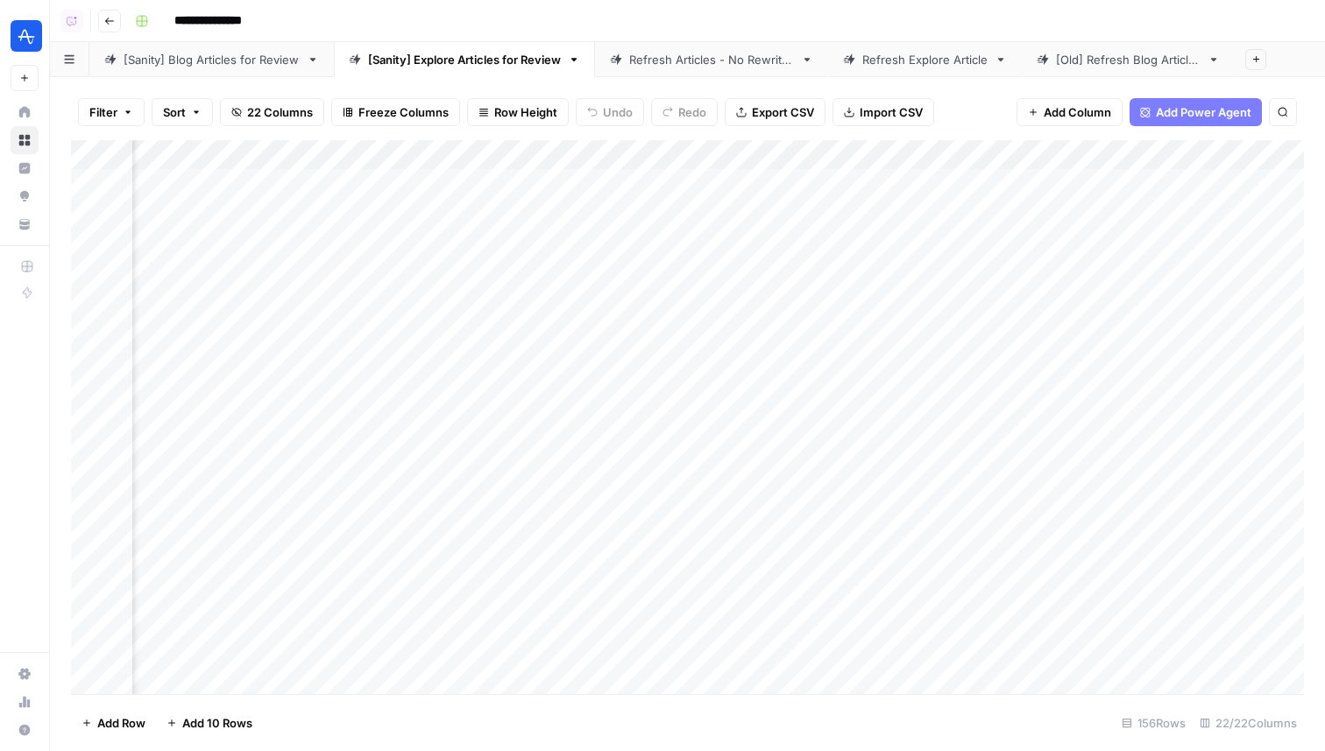
scroll to position [0, 2619]
click at [1261, 152] on span "Add Column" at bounding box center [1263, 155] width 61 height 16
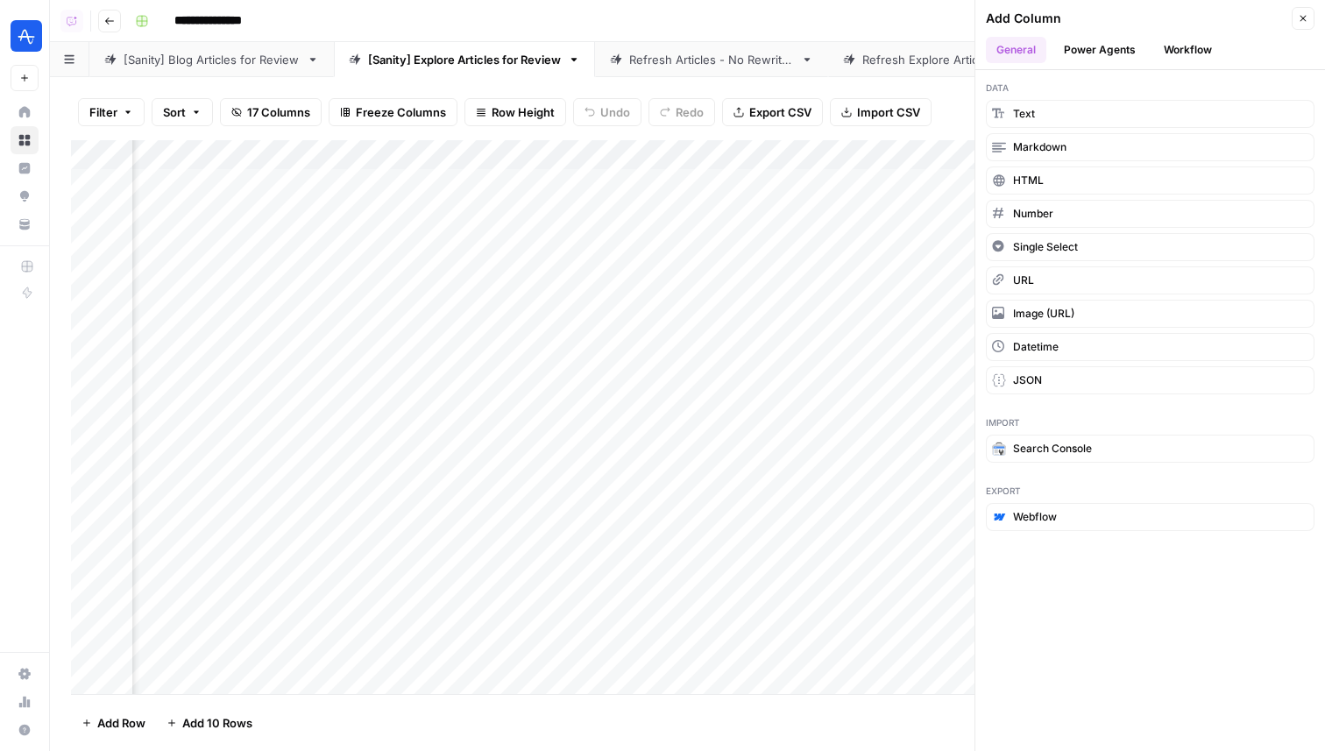
click at [1189, 53] on button "Workflow" at bounding box center [1187, 50] width 69 height 26
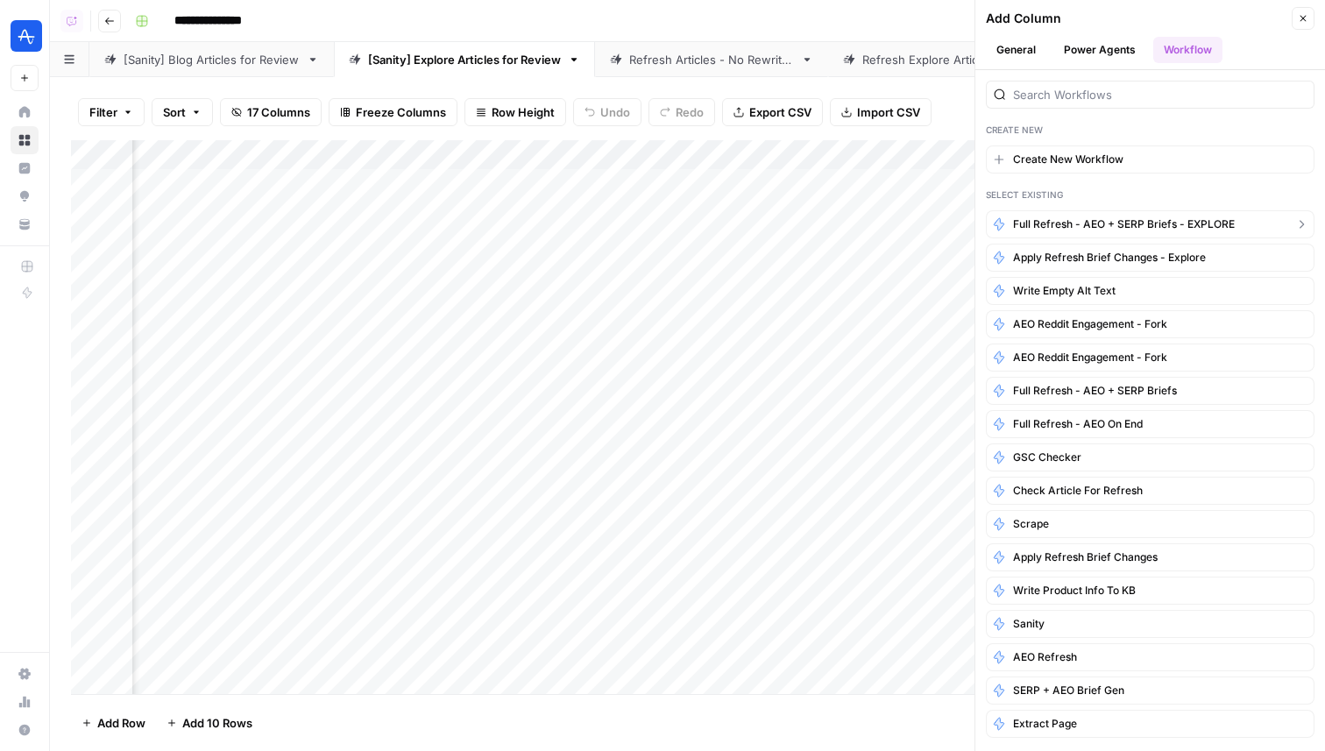
click at [1132, 226] on span "Full Refresh - AEO + SERP Briefs - EXPLORE" at bounding box center [1124, 224] width 222 height 16
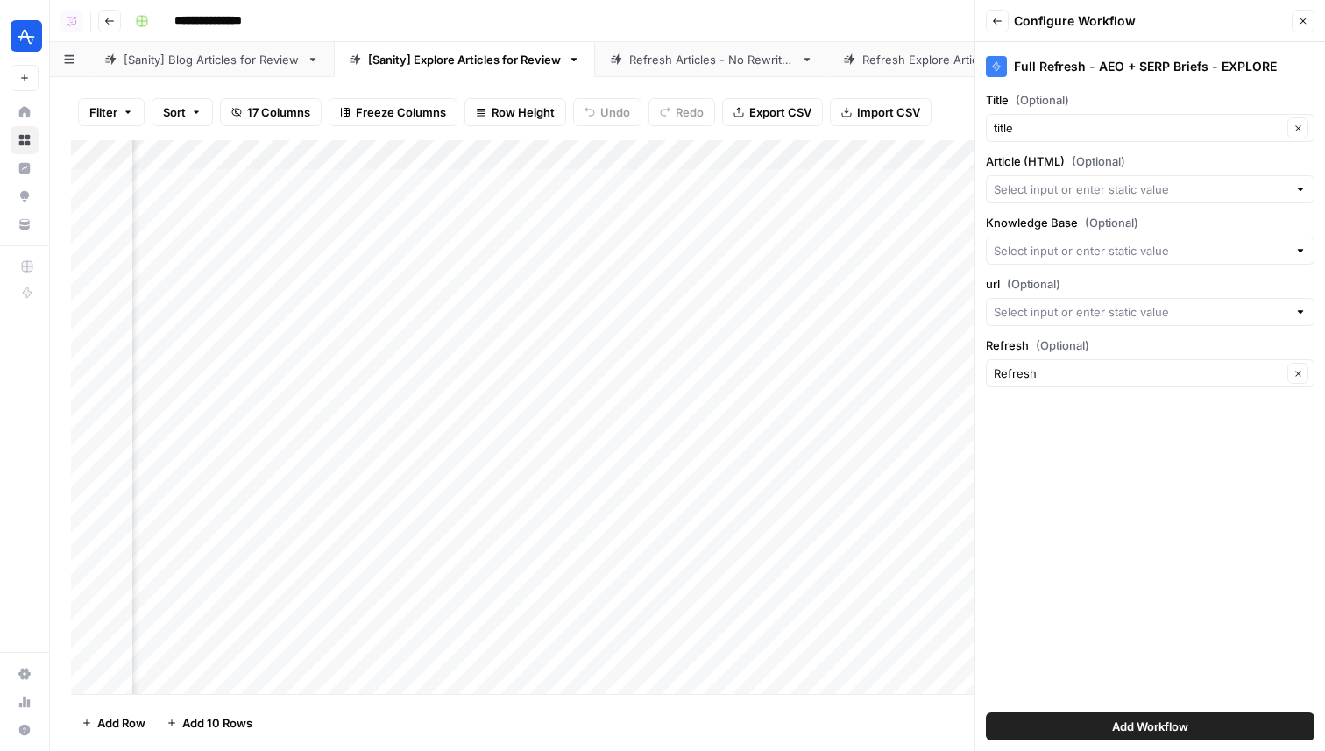
click at [1087, 208] on div "Full Refresh - AEO + SERP Briefs - EXPLORE Title (Optional) title Clear Article…" at bounding box center [1150, 396] width 350 height 709
click at [1079, 187] on input "Article (HTML) (Optional)" at bounding box center [1141, 189] width 294 height 18
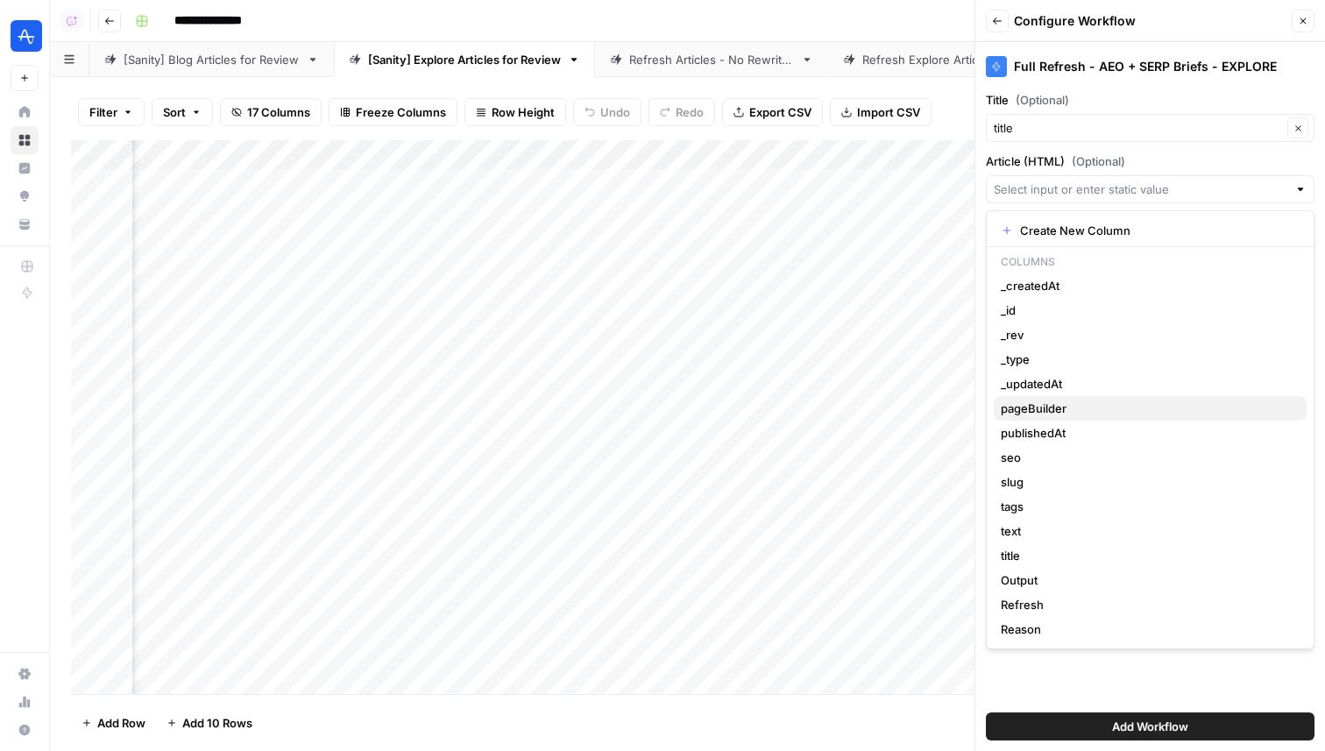
click at [1080, 410] on span "pageBuilder" at bounding box center [1147, 409] width 292 height 18
type input "pageBuilder"
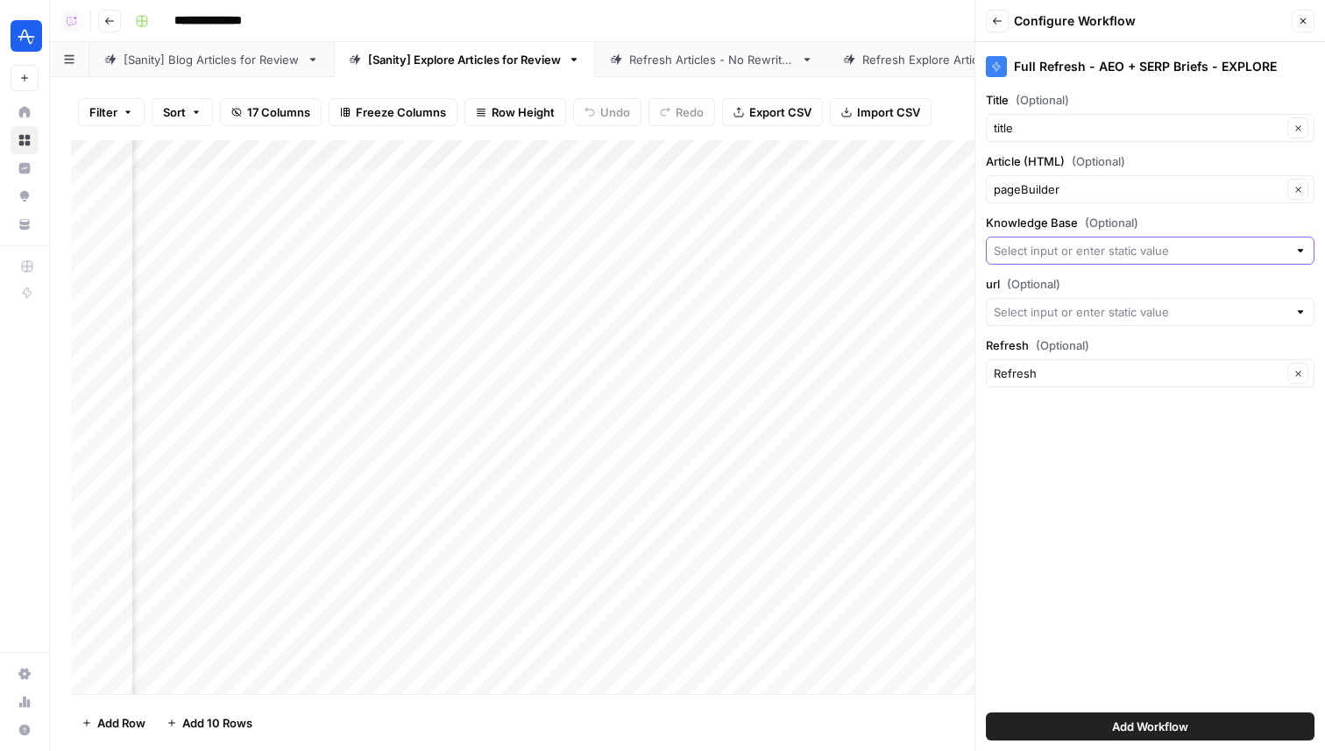
click at [1088, 242] on input "Knowledge Base (Optional)" at bounding box center [1141, 251] width 294 height 18
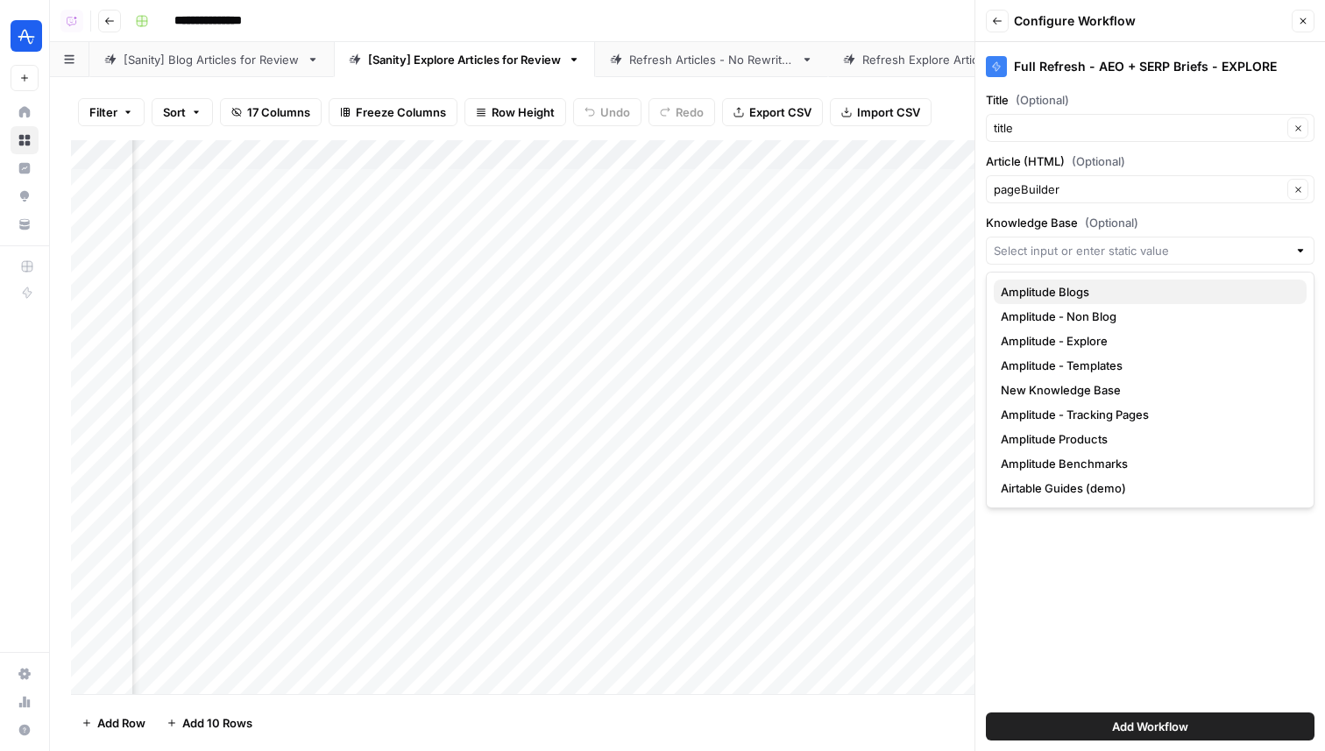
click at [1088, 286] on span "Amplitude Blogs" at bounding box center [1147, 292] width 292 height 18
type input "Amplitude Blogs"
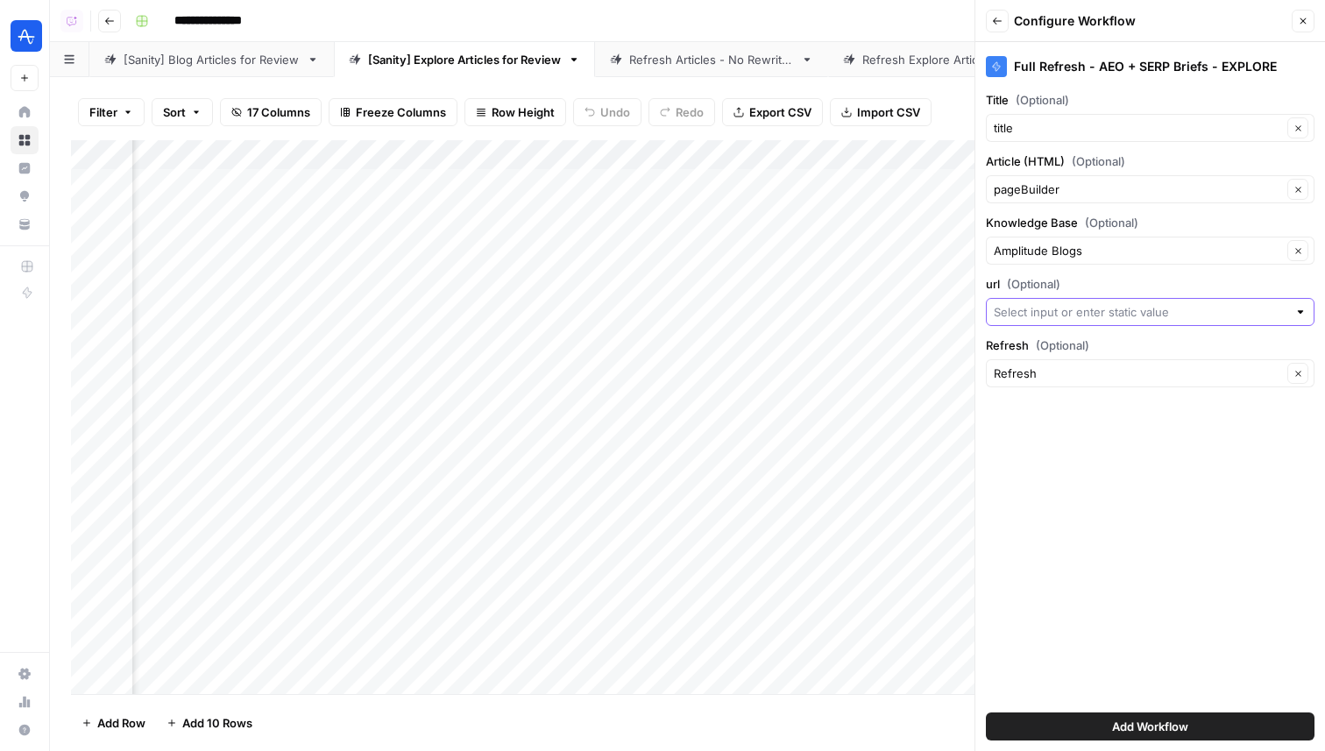
click at [1079, 307] on input "url (Optional)" at bounding box center [1141, 312] width 294 height 18
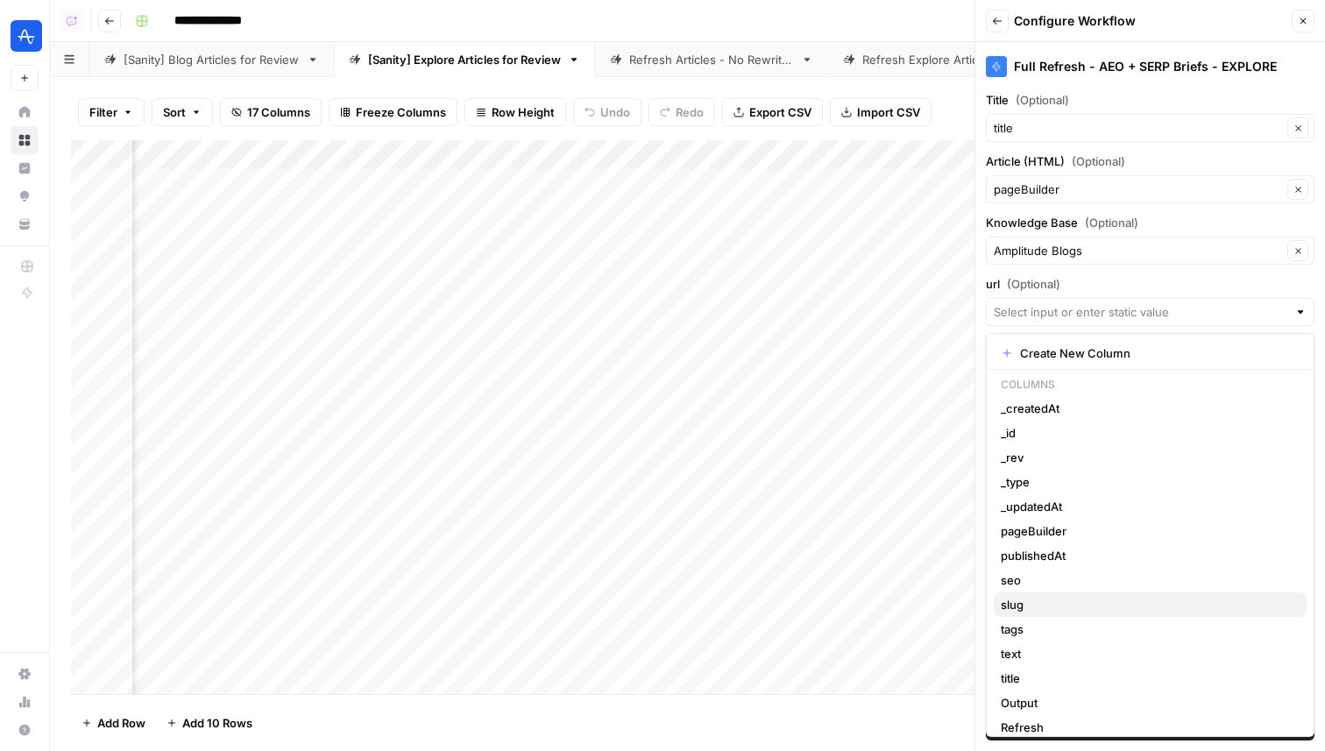
click at [1044, 601] on span "slug" at bounding box center [1147, 605] width 292 height 18
type input "slug"
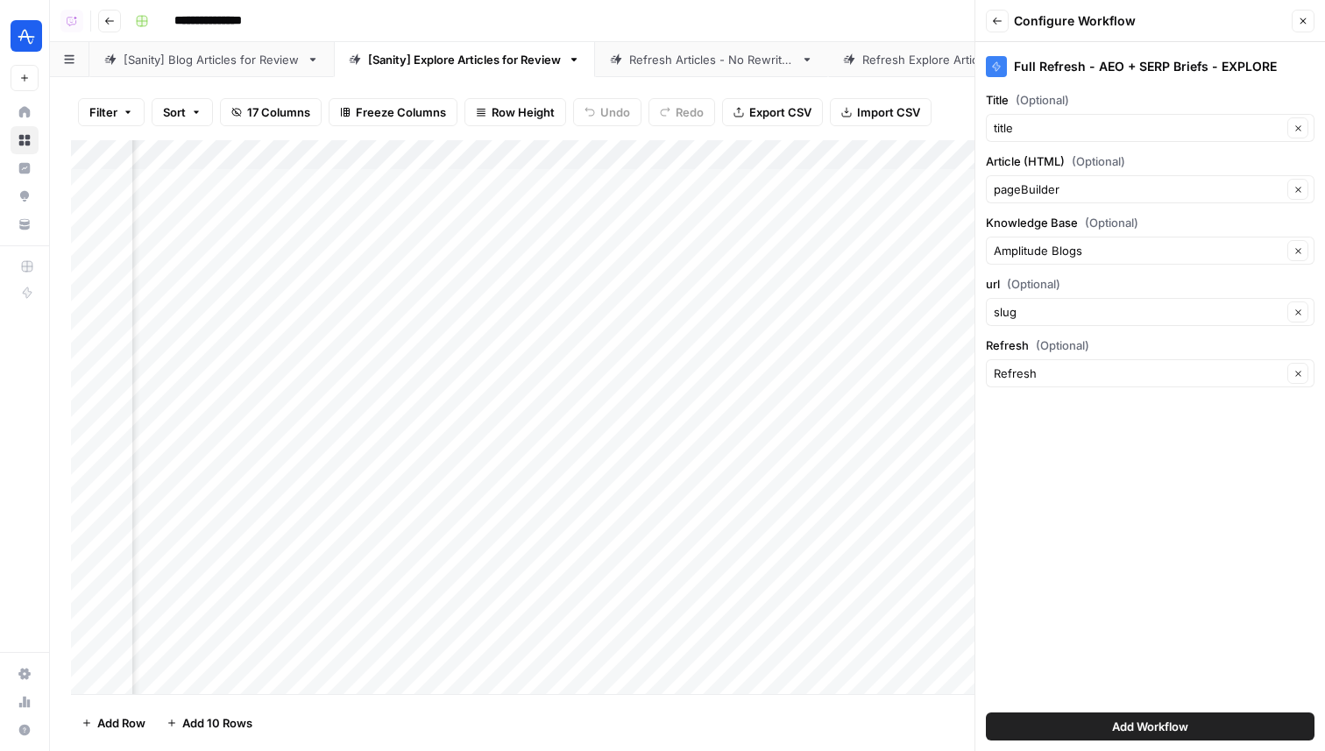
click at [1131, 719] on span "Add Workflow" at bounding box center [1150, 727] width 76 height 18
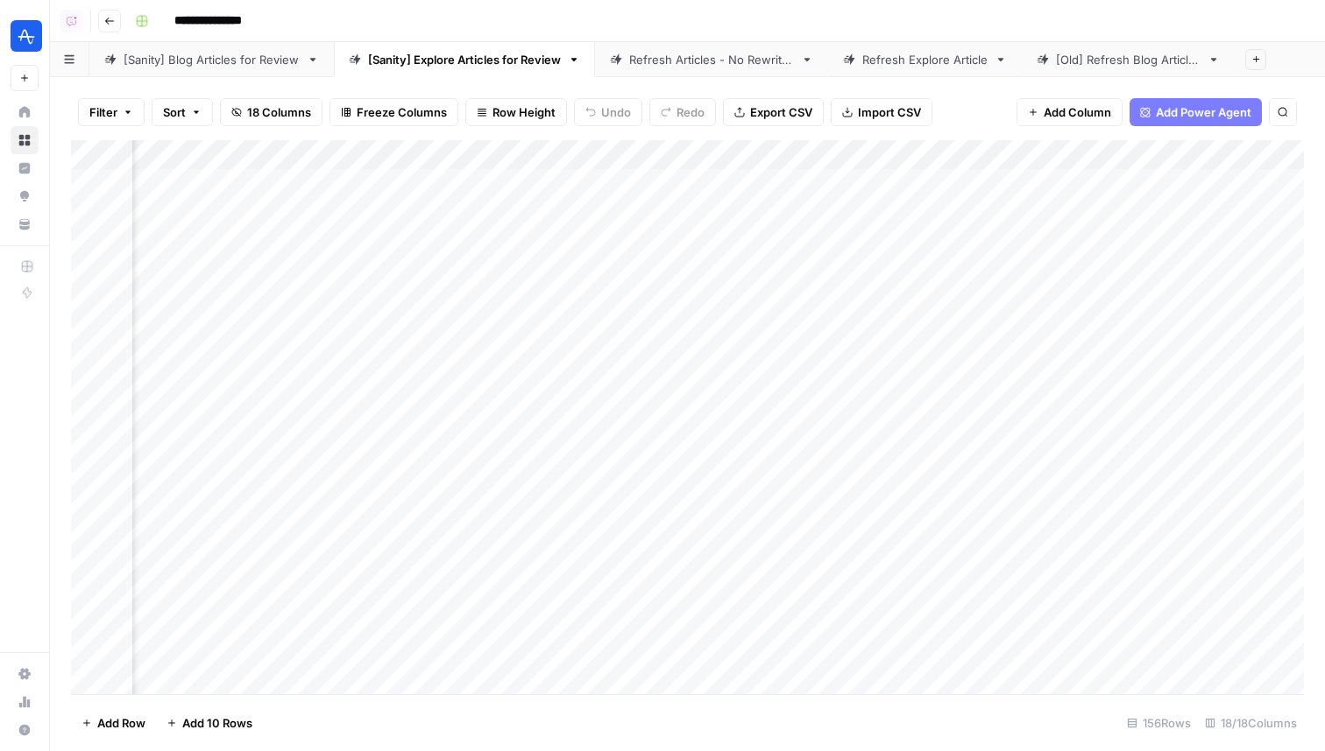
scroll to position [0, 516]
click at [683, 158] on div "Add Column" at bounding box center [687, 417] width 1233 height 554
click at [1202, 158] on div "Add Column" at bounding box center [687, 417] width 1233 height 554
click at [1186, 156] on div "Add Column" at bounding box center [687, 417] width 1233 height 554
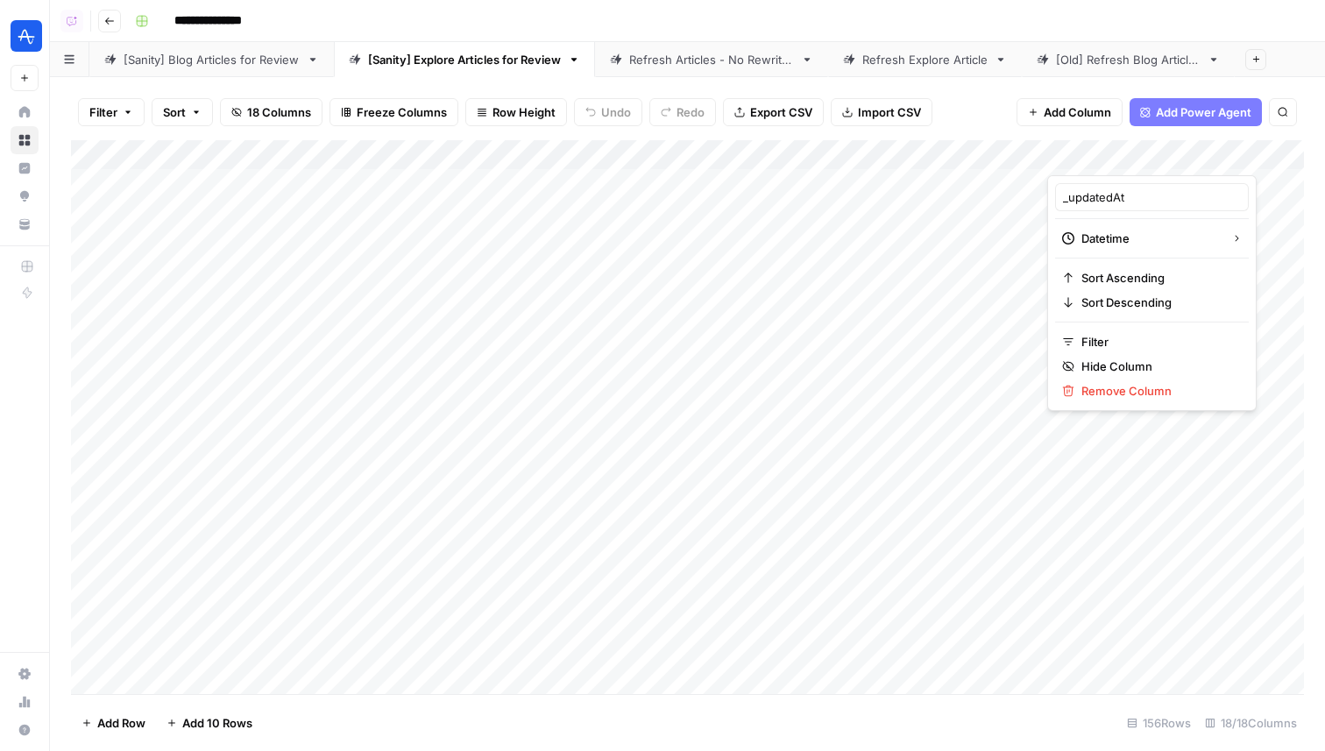
click at [94, 118] on span "Filter" at bounding box center [103, 112] width 28 height 18
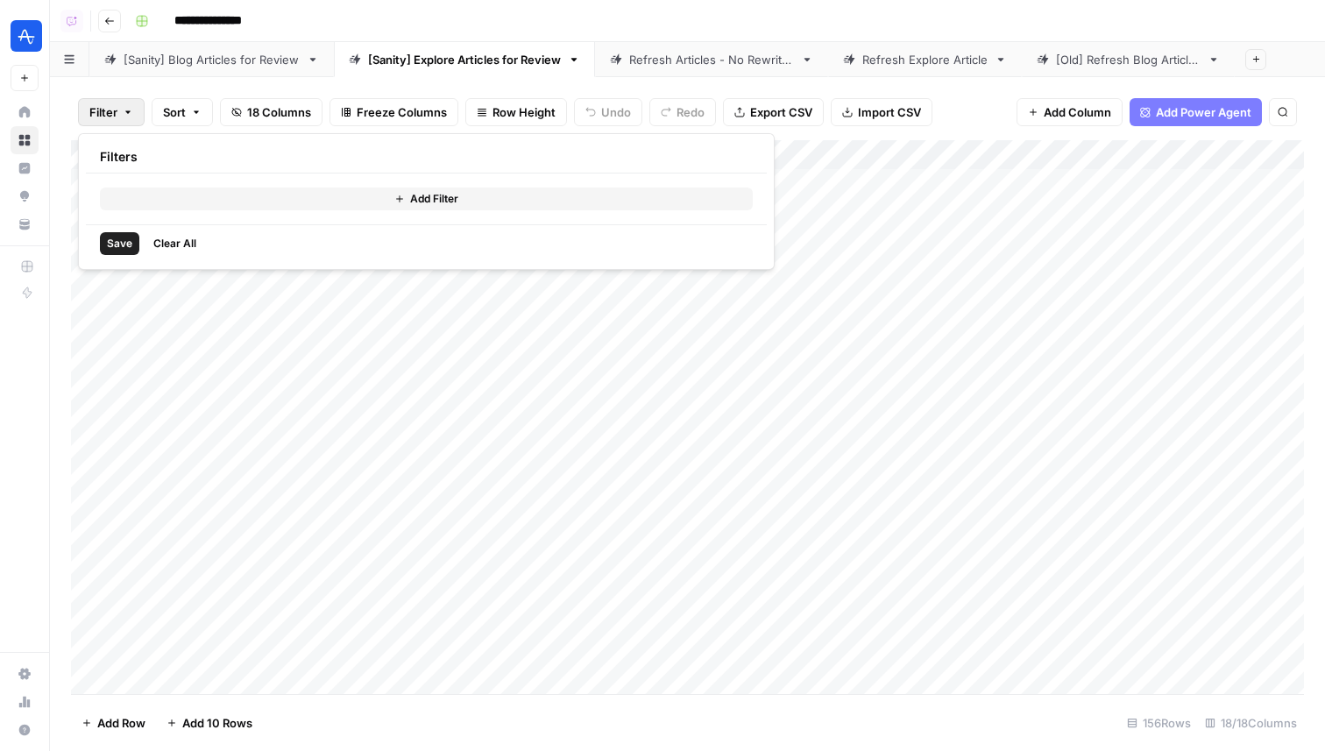
click at [177, 196] on button "Add Filter" at bounding box center [426, 198] width 653 height 23
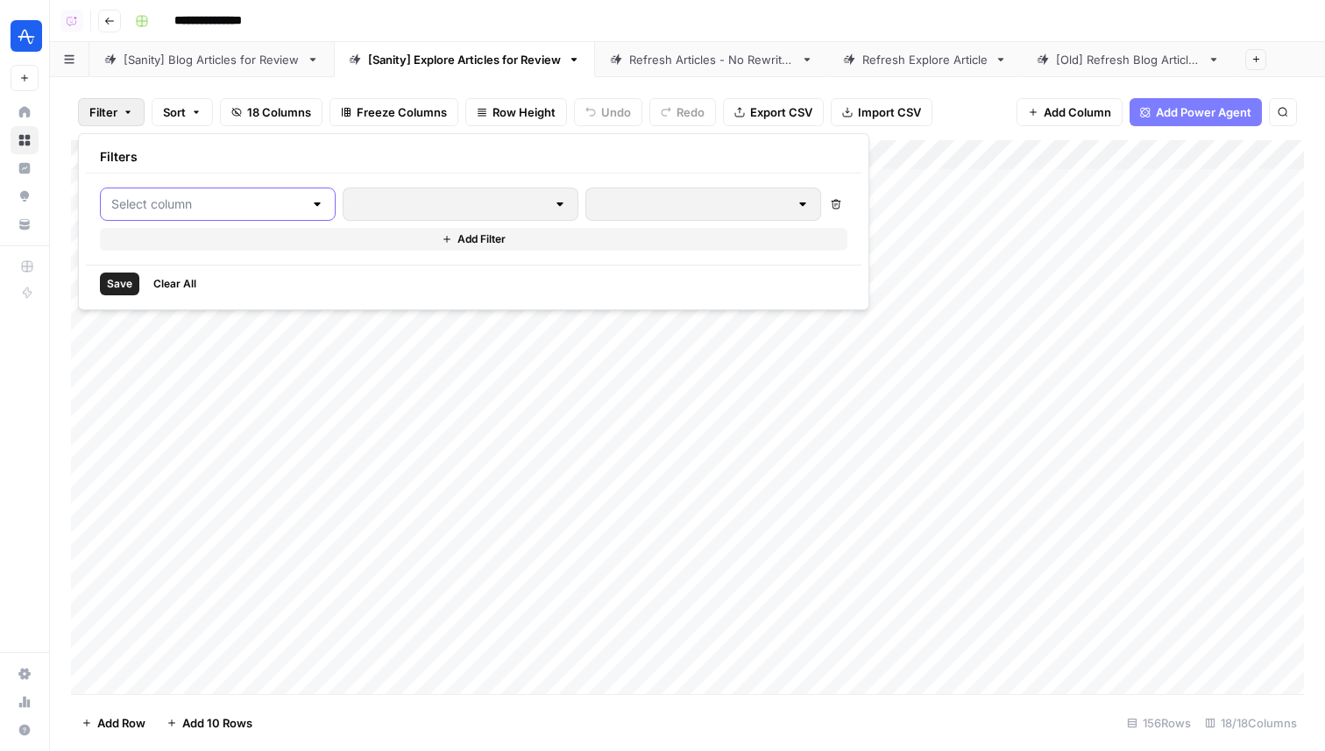
click at [180, 200] on input "text" at bounding box center [207, 204] width 192 height 18
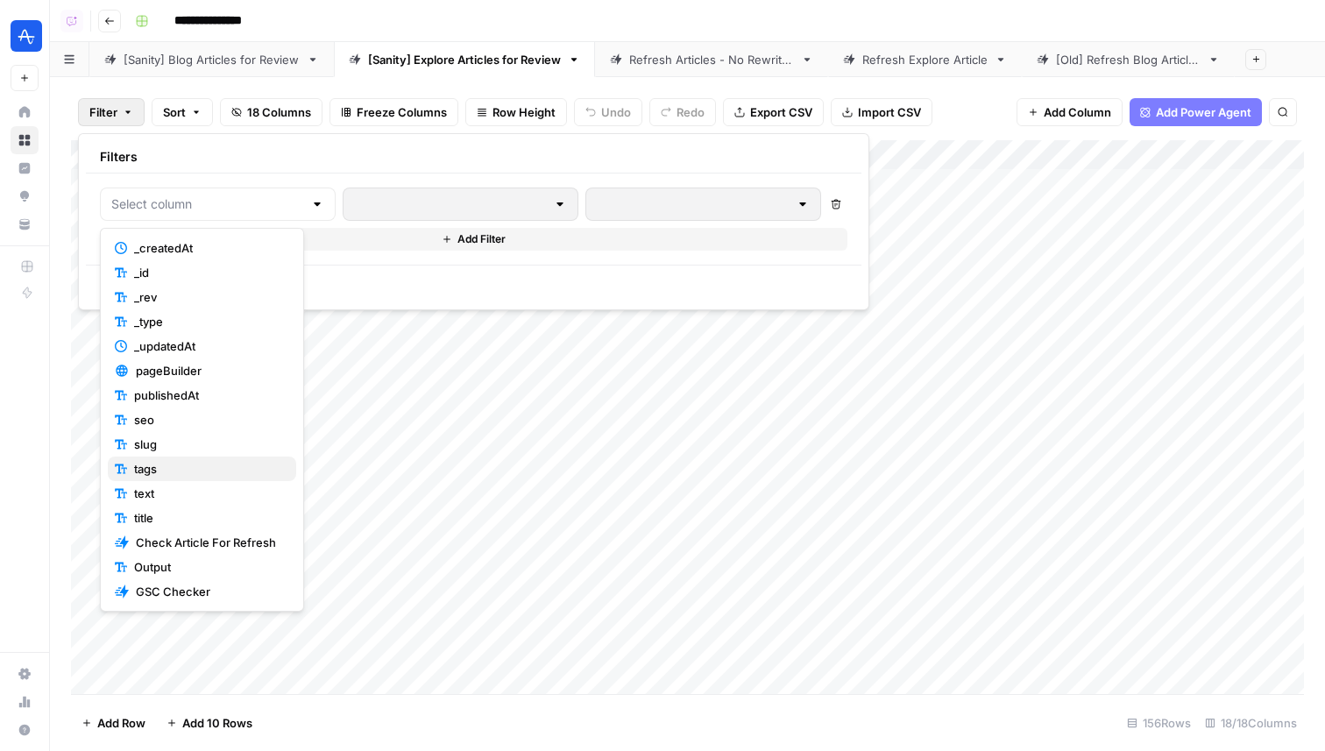
scroll to position [74, 0]
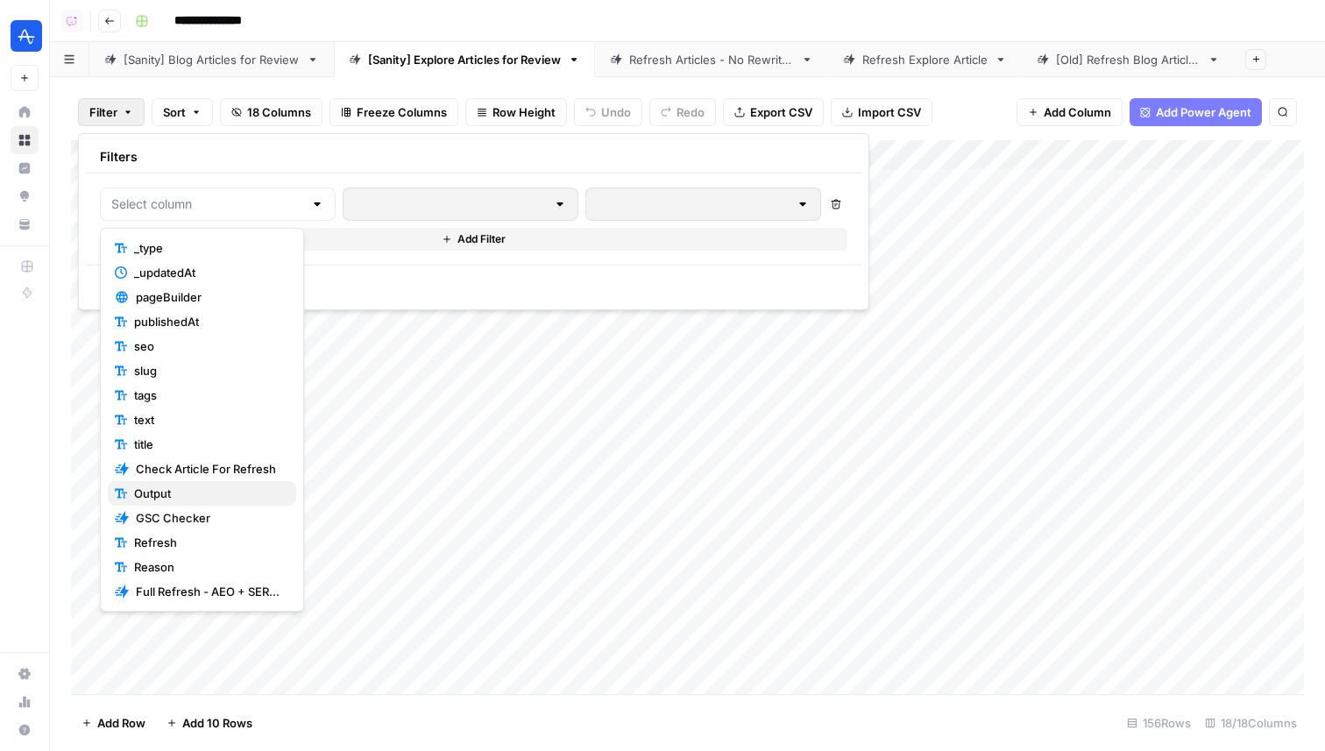
click at [184, 490] on span "Output" at bounding box center [208, 493] width 148 height 18
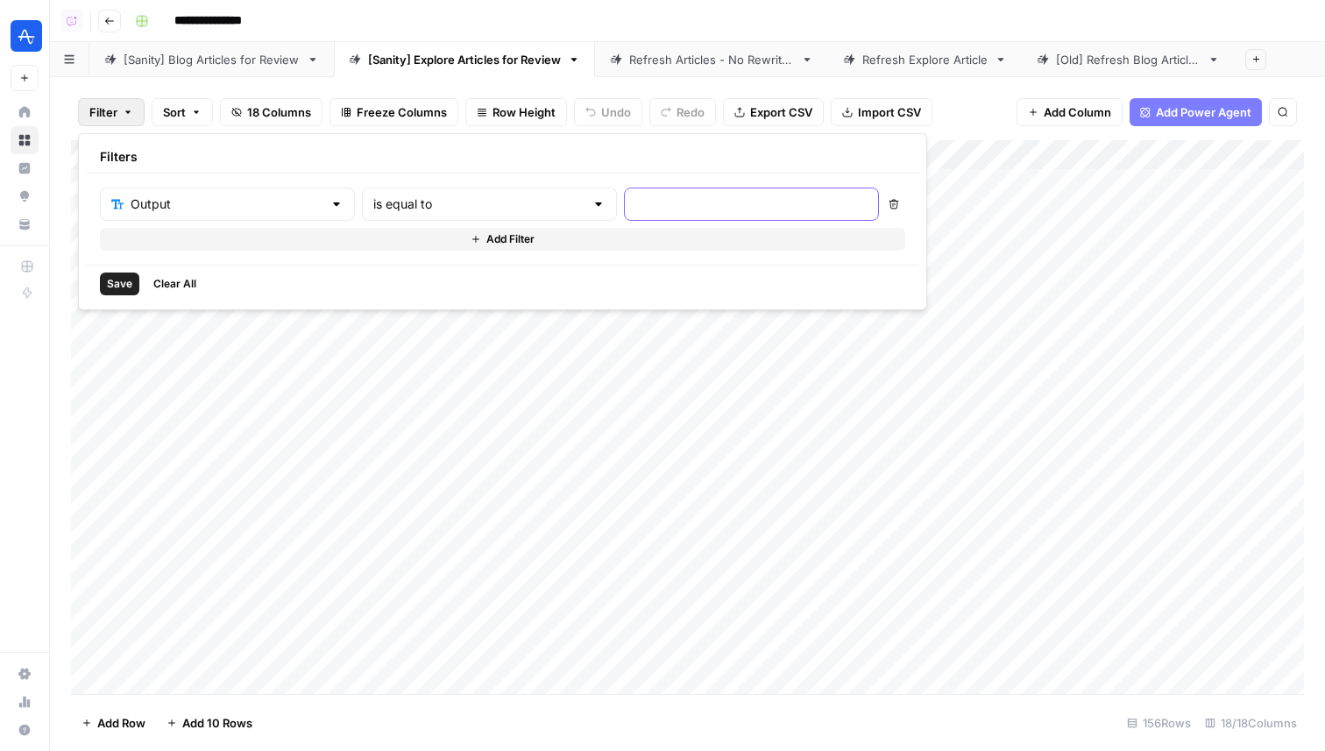
click at [635, 203] on input "text" at bounding box center [751, 204] width 232 height 18
type input "true"
click at [511, 244] on button "Add Filter" at bounding box center [502, 239] width 805 height 23
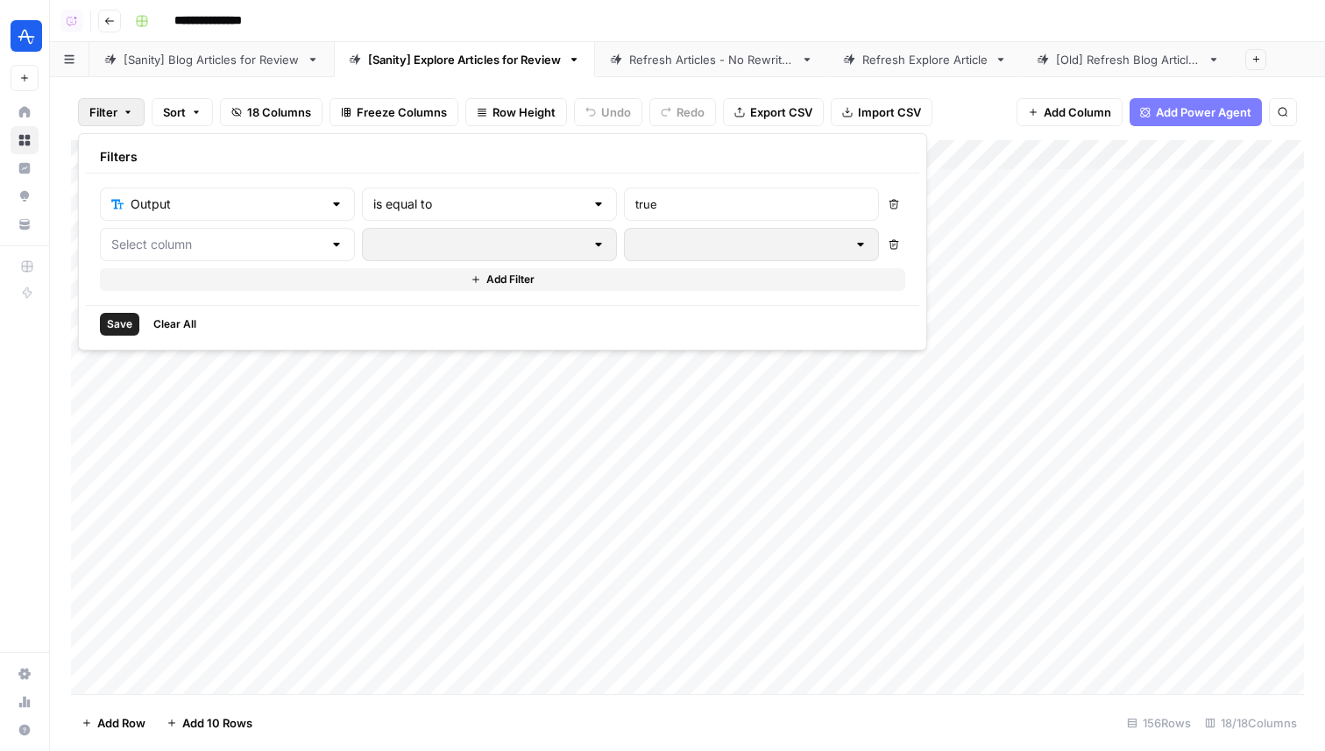
click at [178, 265] on div "Output is equal to true Delete Delete Add Filter" at bounding box center [502, 238] width 805 height 103
click at [181, 244] on input "text" at bounding box center [216, 245] width 211 height 18
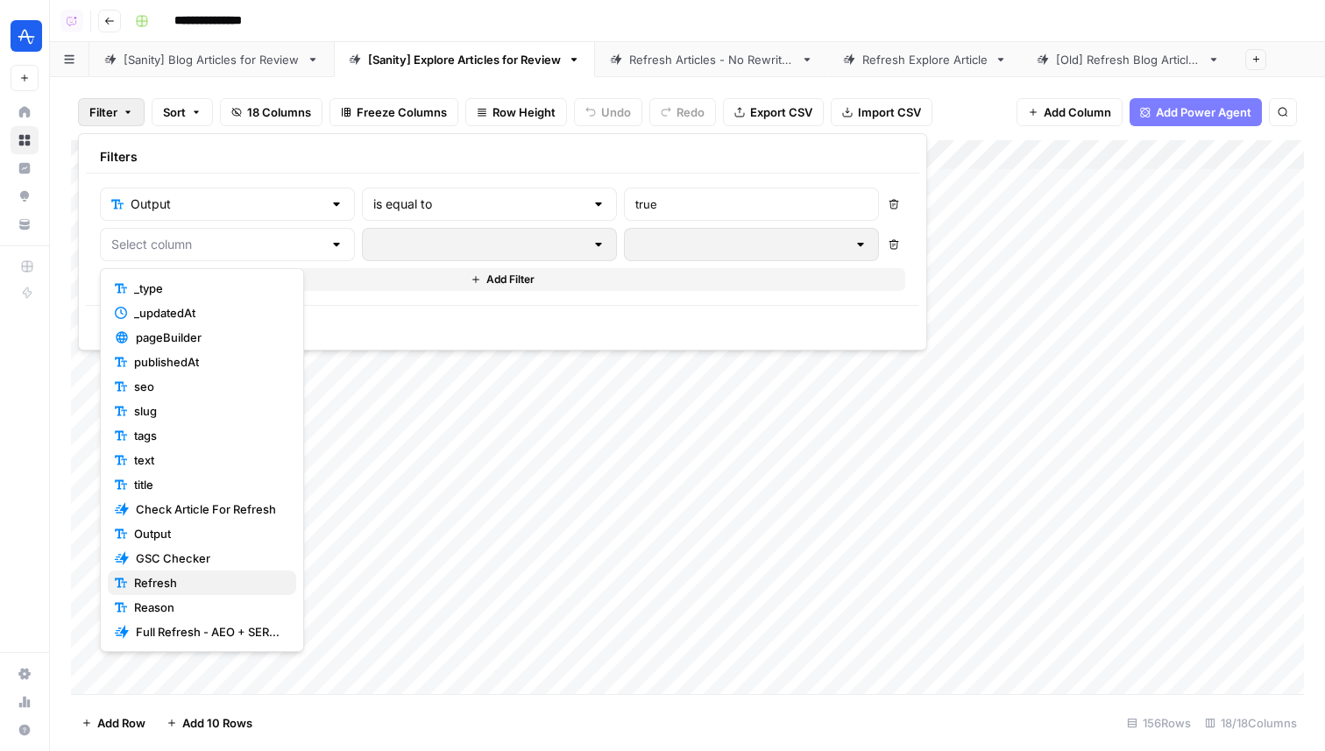
click at [202, 587] on span "Refresh" at bounding box center [208, 583] width 148 height 18
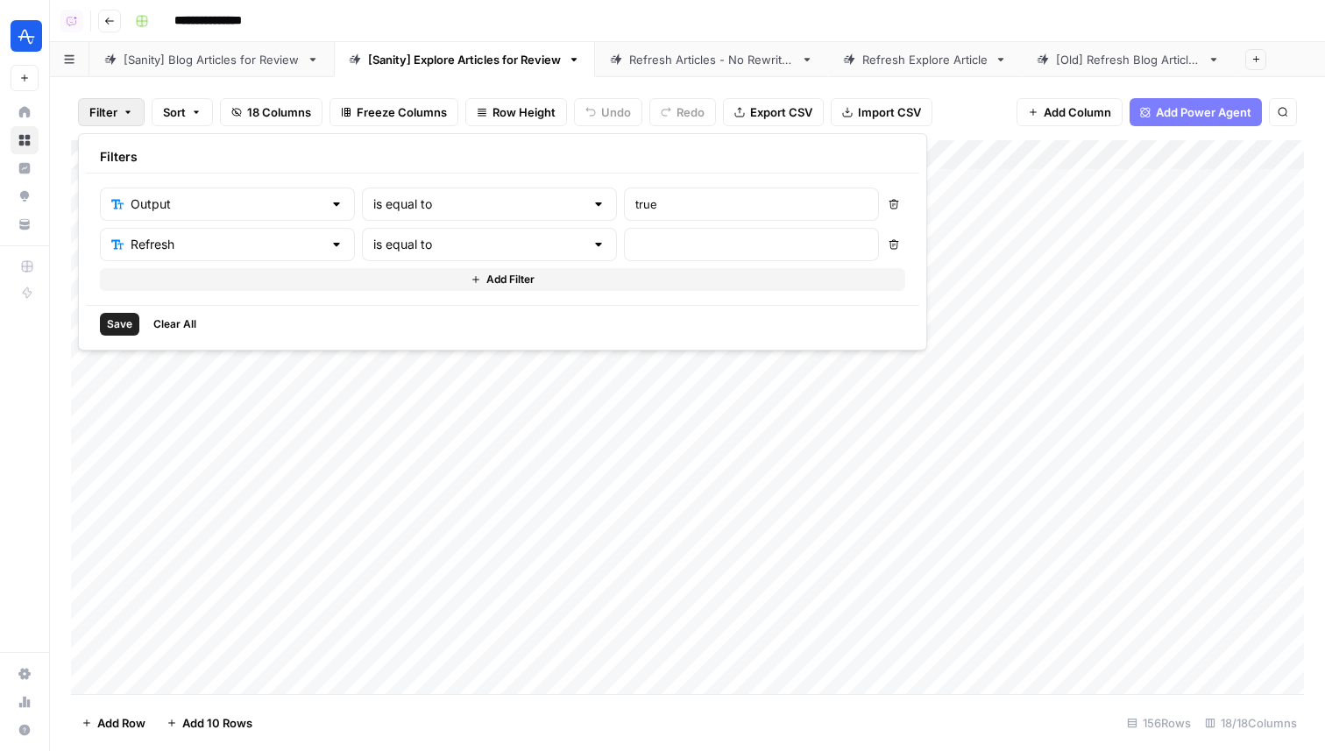
click at [549, 268] on button "Add Filter" at bounding box center [502, 279] width 805 height 23
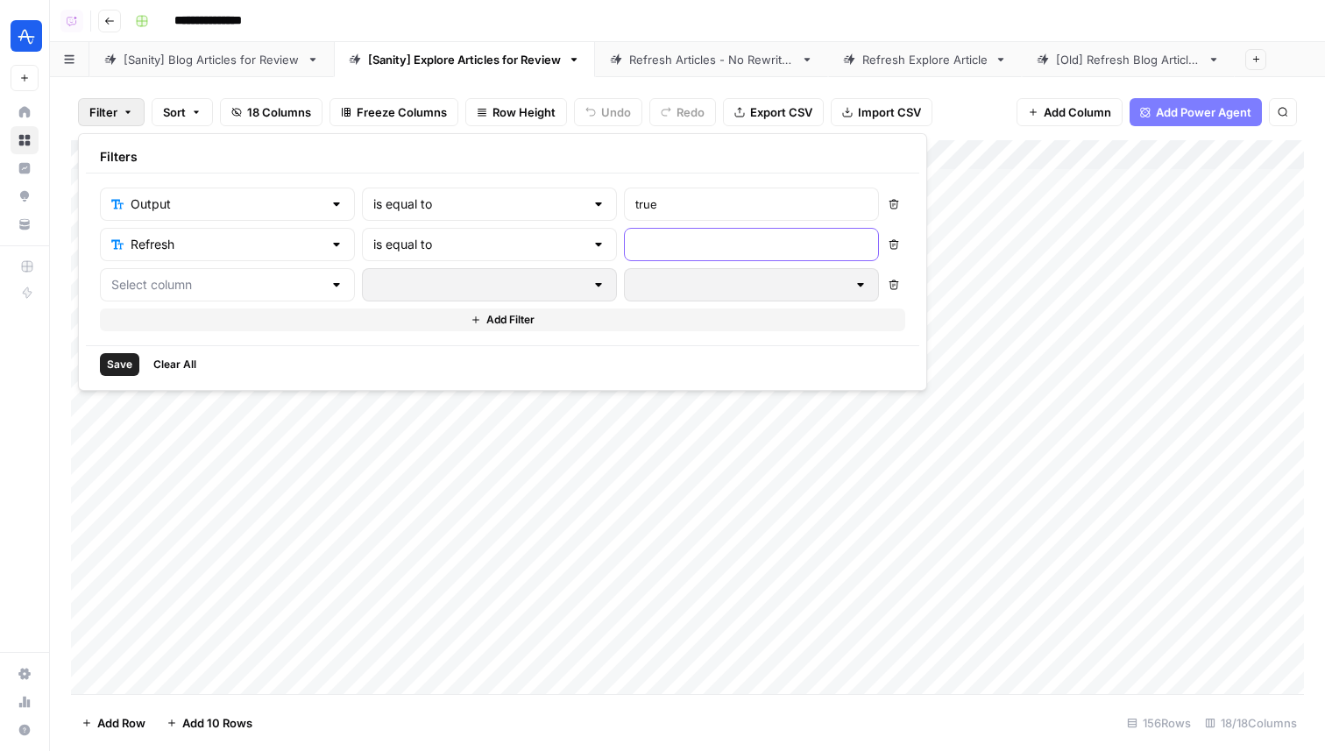
click at [635, 246] on input "text" at bounding box center [751, 245] width 232 height 18
type input "Yes"
click at [124, 357] on span "Save" at bounding box center [119, 365] width 25 height 16
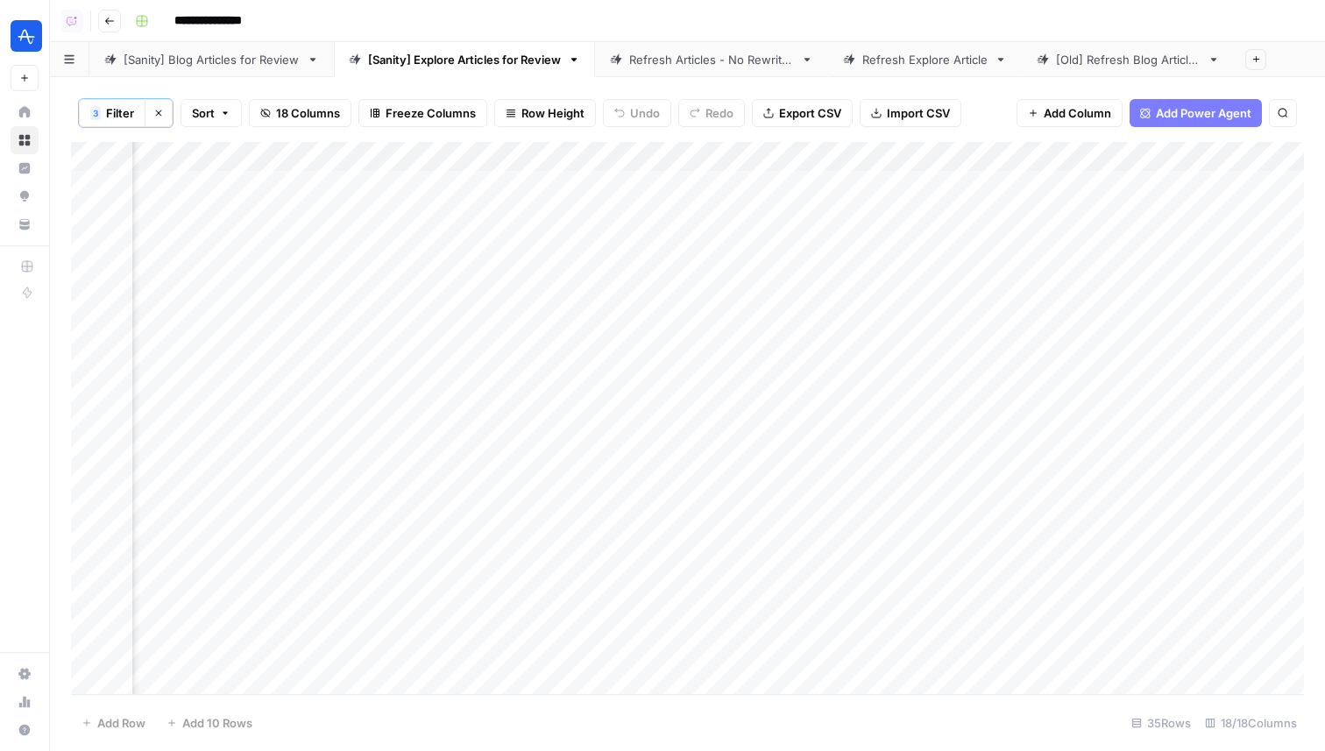
scroll to position [0, 88]
click at [199, 100] on button "Sort" at bounding box center [210, 113] width 61 height 28
click at [279, 201] on button "Add Sort" at bounding box center [390, 206] width 377 height 23
click at [366, 190] on div at bounding box center [350, 202] width 213 height 28
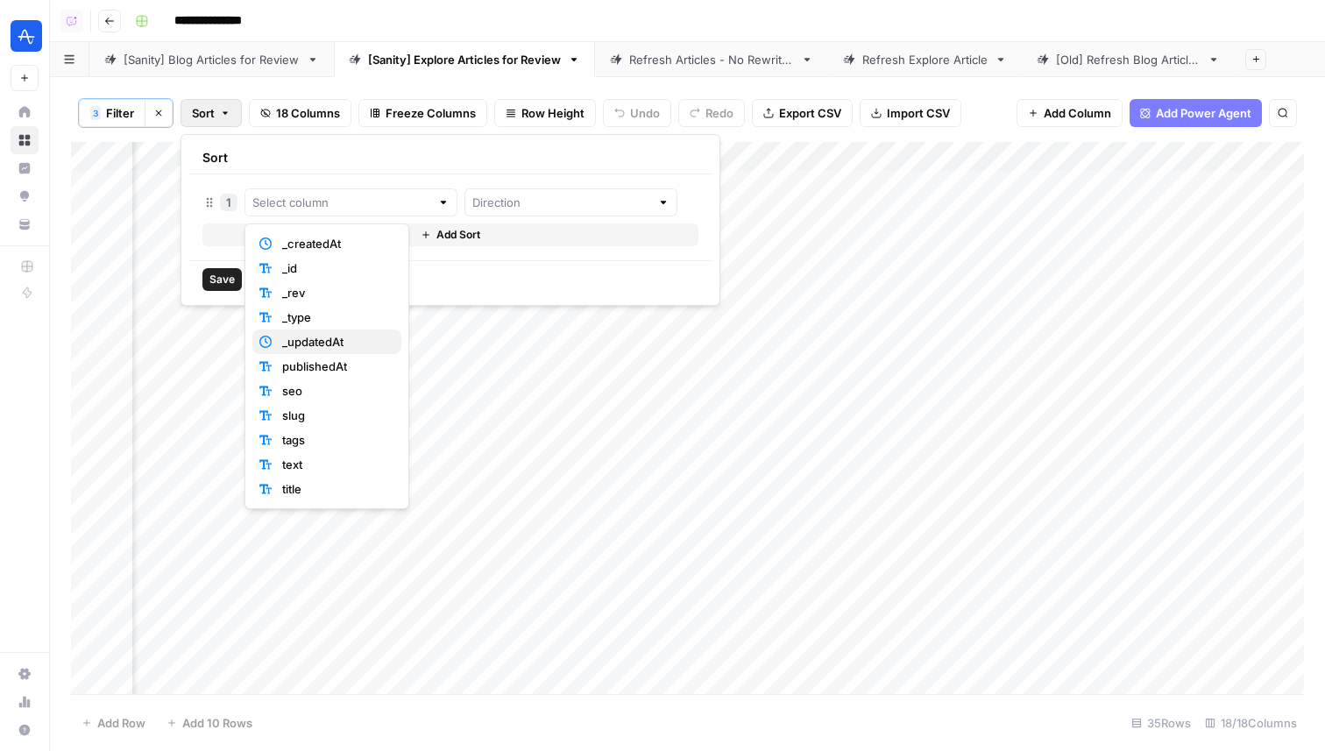
click at [336, 336] on span "_updatedAt" at bounding box center [334, 342] width 105 height 18
type input "_updatedAt"
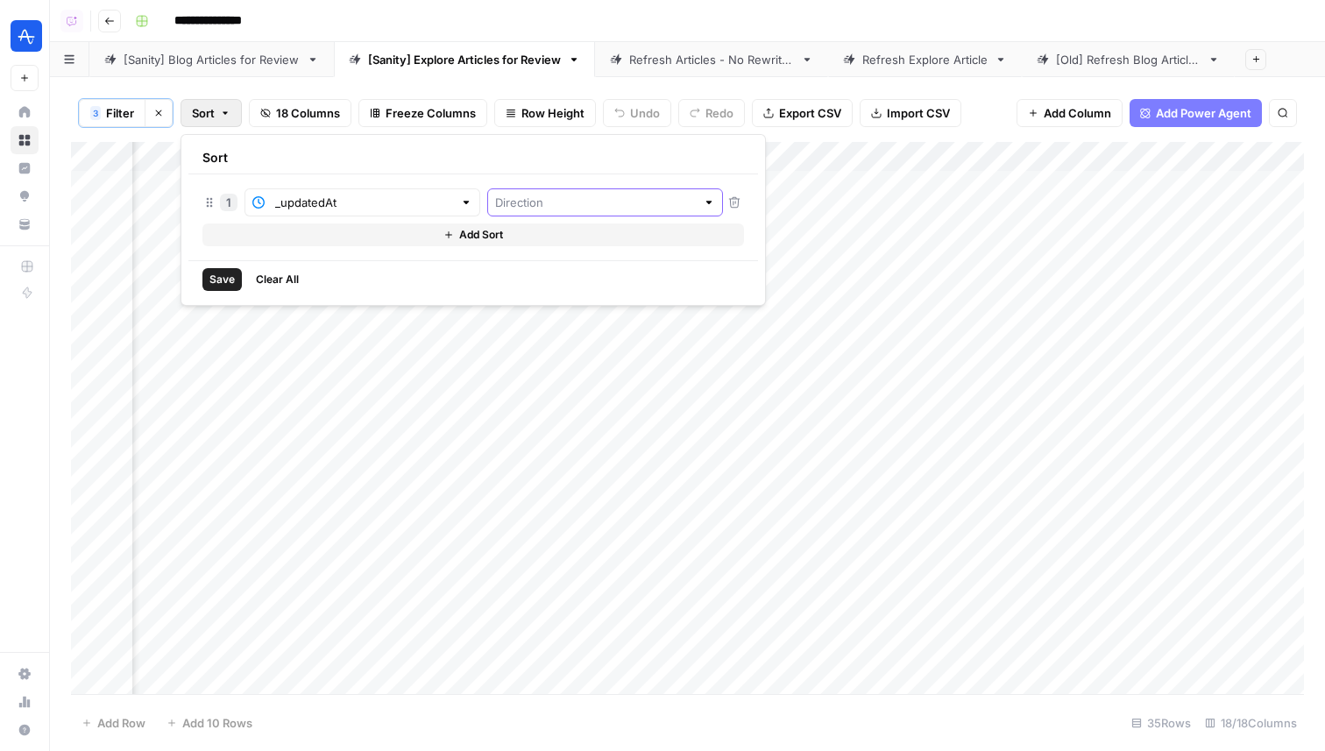
click at [507, 205] on input "text" at bounding box center [595, 203] width 201 height 18
click at [514, 244] on span "Ascending" at bounding box center [529, 244] width 151 height 18
type input "Ascending"
click at [219, 285] on span "Save" at bounding box center [221, 280] width 25 height 16
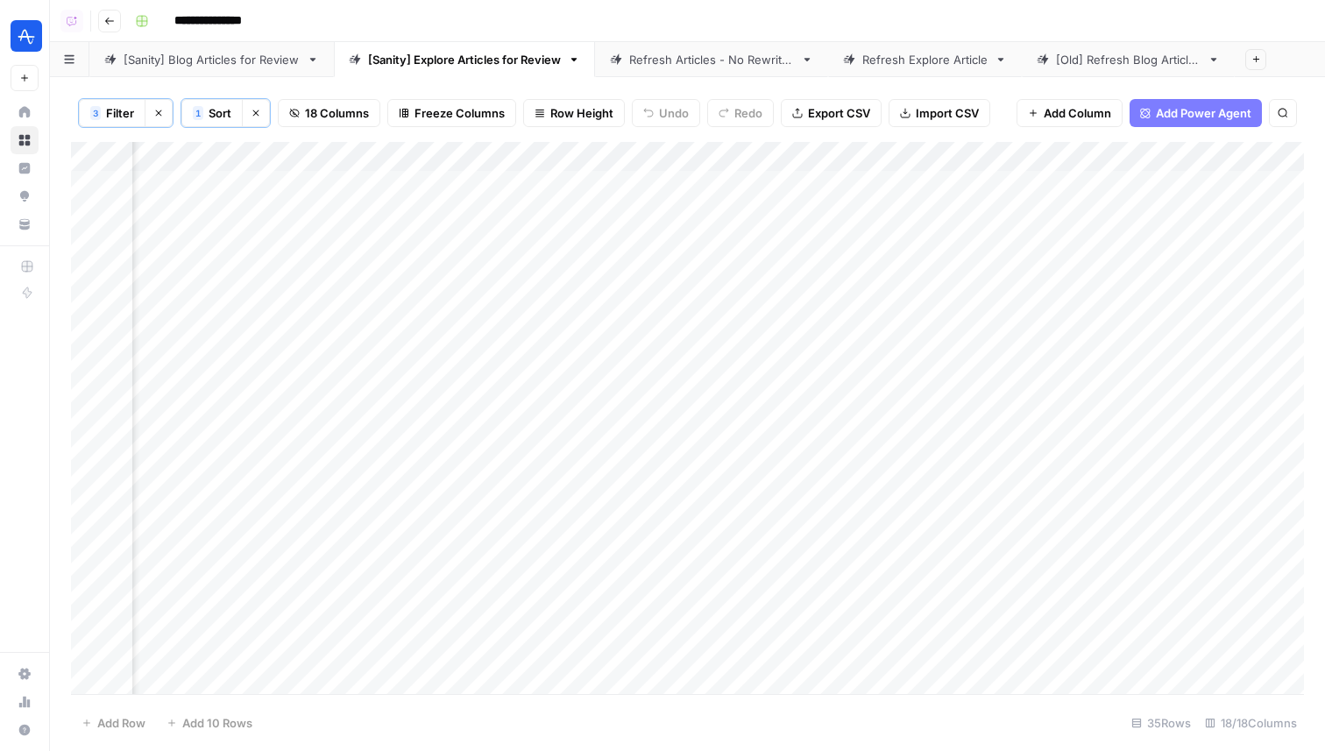
scroll to position [4, 2939]
click at [933, 175] on div "Add Column" at bounding box center [687, 418] width 1233 height 552
click at [951, 206] on div "Add Column" at bounding box center [687, 418] width 1233 height 552
click at [960, 249] on div "Add Column" at bounding box center [687, 418] width 1233 height 552
click at [965, 209] on div "Add Column" at bounding box center [687, 418] width 1233 height 552
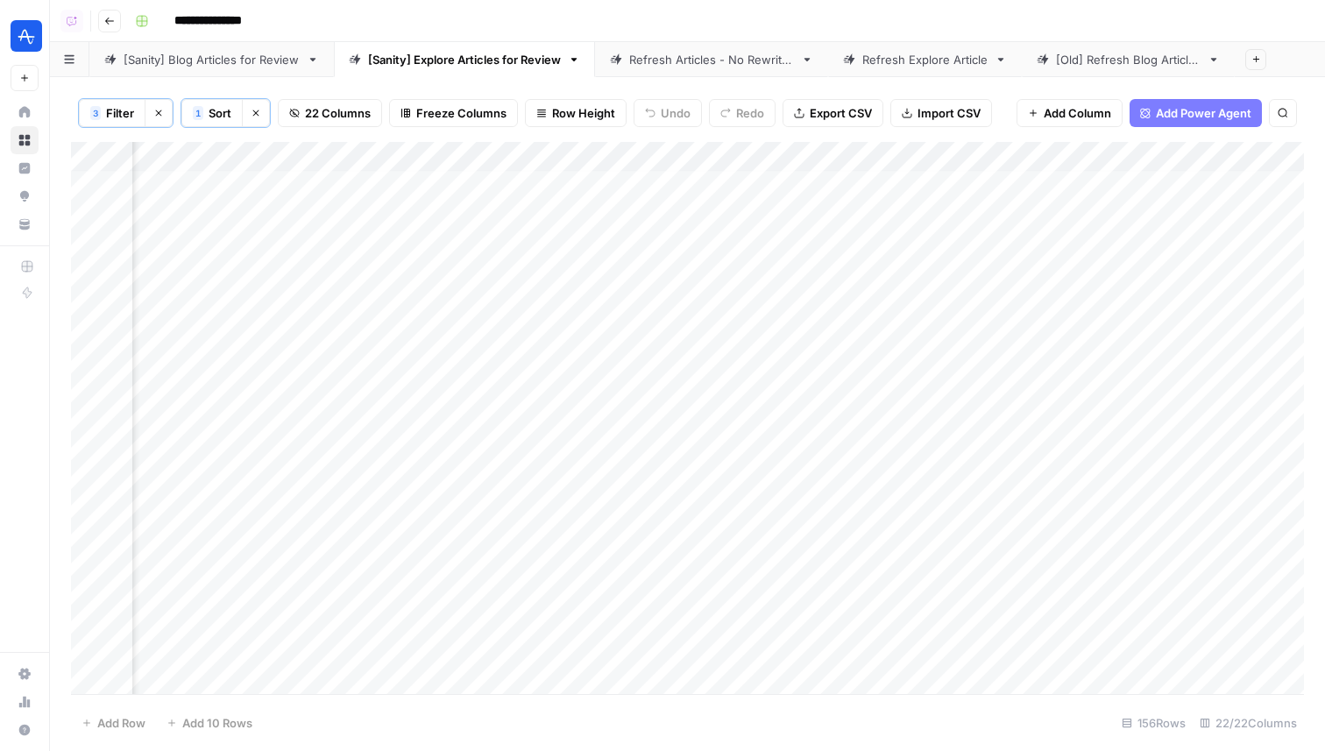
scroll to position [4, 3200]
